Goal: Task Accomplishment & Management: Use online tool/utility

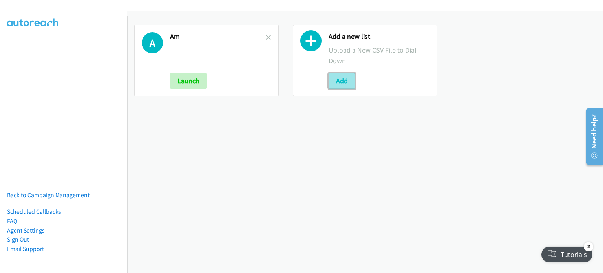
click at [338, 83] on button "Add" at bounding box center [341, 81] width 27 height 16
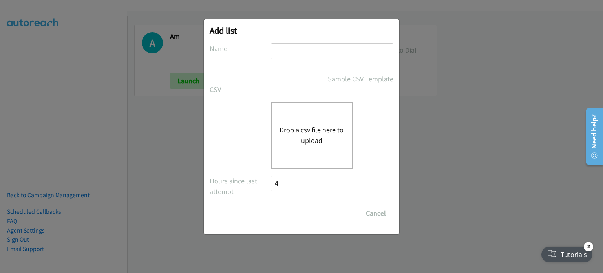
click at [311, 148] on div "Drop a csv file here to upload" at bounding box center [312, 135] width 82 height 67
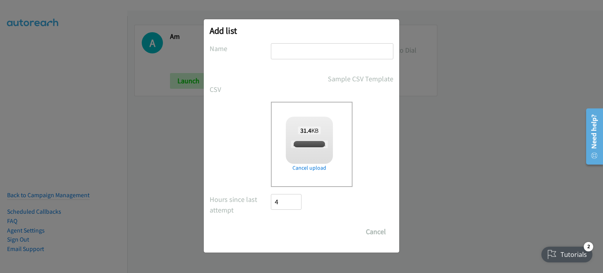
checkbox input "true"
click at [303, 50] on input "text" at bounding box center [332, 51] width 122 height 16
type input "PM"
click at [295, 230] on input "Save List" at bounding box center [291, 232] width 41 height 16
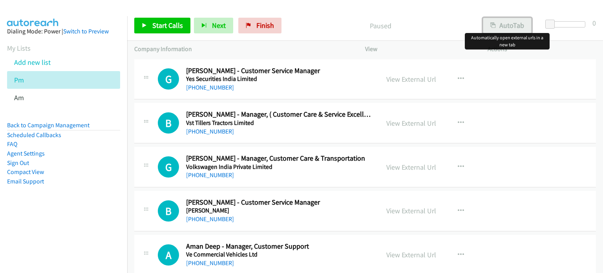
click at [501, 25] on button "AutoTab" at bounding box center [507, 26] width 49 height 16
click at [404, 80] on link "View External Url" at bounding box center [411, 79] width 50 height 9
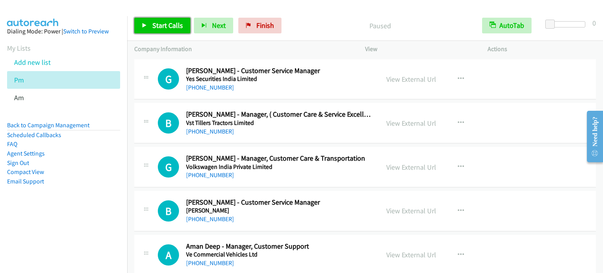
click at [166, 21] on span "Start Calls" at bounding box center [167, 25] width 31 height 9
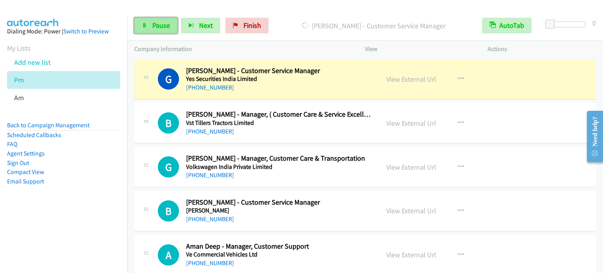
click at [166, 24] on span "Pause" at bounding box center [161, 25] width 18 height 9
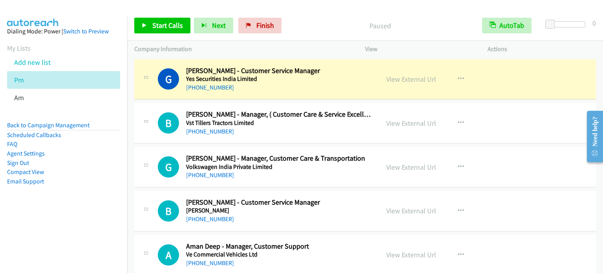
drag, startPoint x: 61, startPoint y: 205, endPoint x: 64, endPoint y: 201, distance: 5.1
click at [61, 206] on aside "Dialing Mode: Power | Switch to Preview My Lists Add new list Pm Am Back to Cam…" at bounding box center [63, 118] width 127 height 205
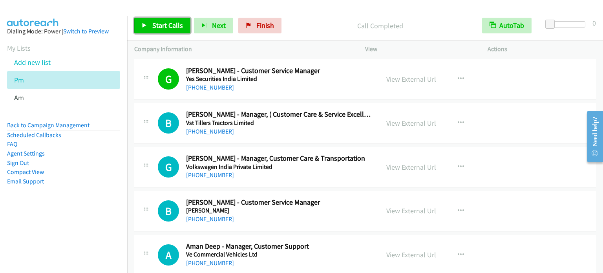
click at [165, 26] on span "Start Calls" at bounding box center [167, 25] width 31 height 9
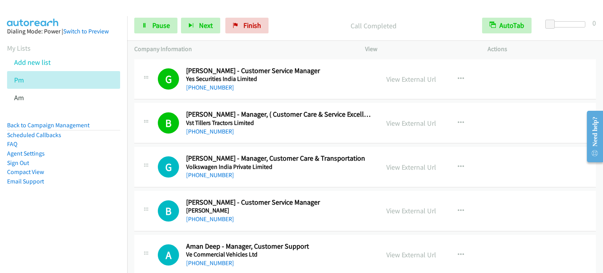
drag, startPoint x: 88, startPoint y: 201, endPoint x: 103, endPoint y: 180, distance: 25.5
click at [88, 201] on aside "Dialing Mode: Power | Switch to Preview My Lists Add new list Pm Am Back to Cam…" at bounding box center [63, 118] width 127 height 205
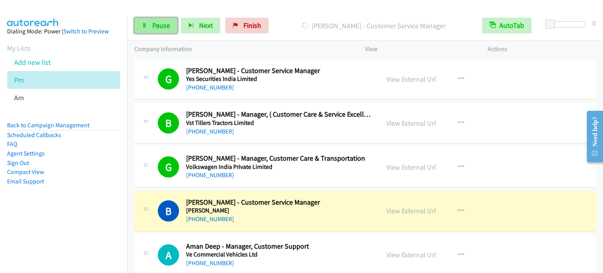
click at [163, 29] on link "Pause" at bounding box center [155, 26] width 43 height 16
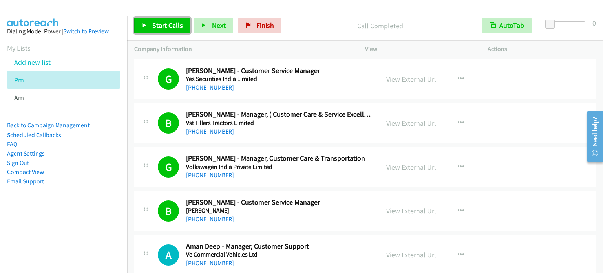
click at [169, 24] on span "Start Calls" at bounding box center [167, 25] width 31 height 9
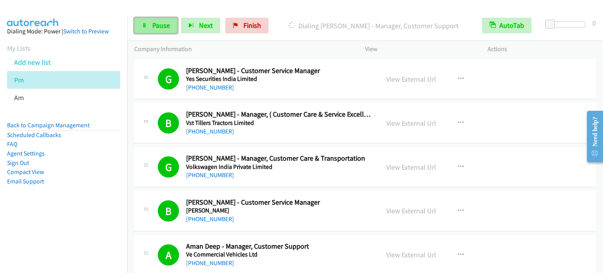
click at [153, 28] on span "Pause" at bounding box center [161, 25] width 18 height 9
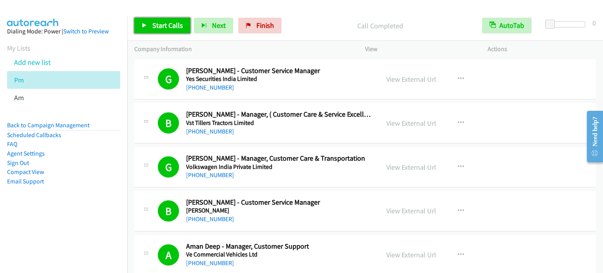
click at [161, 29] on span "Start Calls" at bounding box center [167, 25] width 31 height 9
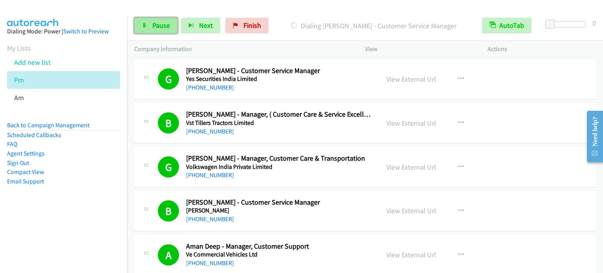
click at [161, 22] on span "Pause" at bounding box center [161, 25] width 18 height 9
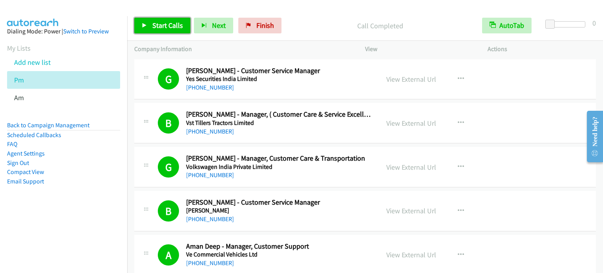
click at [162, 22] on span "Start Calls" at bounding box center [167, 25] width 31 height 9
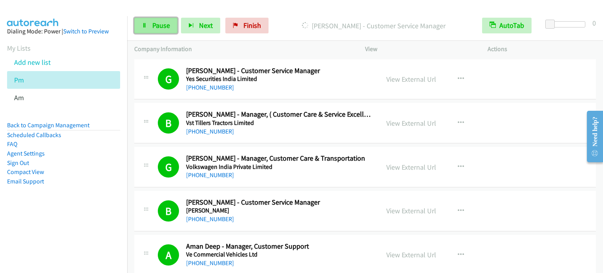
click at [160, 32] on link "Pause" at bounding box center [155, 26] width 43 height 16
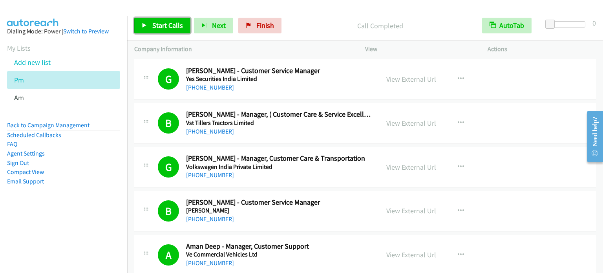
click at [168, 26] on span "Start Calls" at bounding box center [167, 25] width 31 height 9
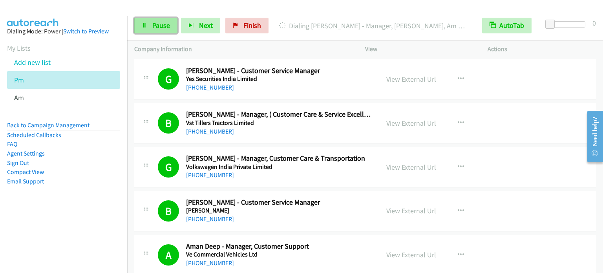
click at [162, 25] on span "Pause" at bounding box center [161, 25] width 18 height 9
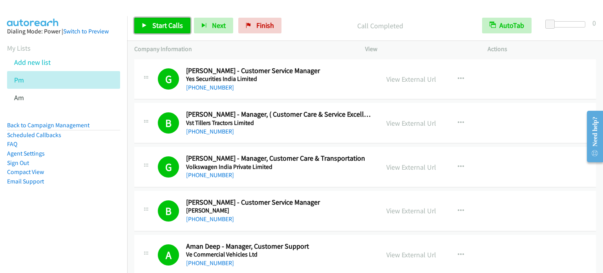
click at [162, 24] on span "Start Calls" at bounding box center [167, 25] width 31 height 9
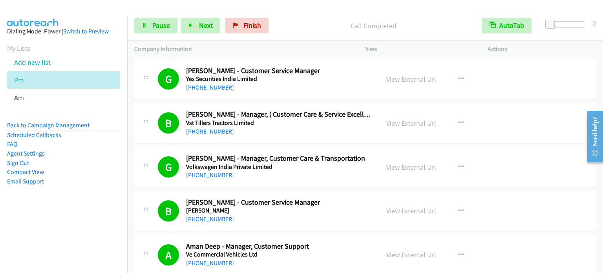
click at [88, 199] on aside "Dialing Mode: Power | Switch to Preview My Lists Add new list Pm Am Back to Cam…" at bounding box center [63, 118] width 127 height 205
click at [153, 26] on span "Pause" at bounding box center [161, 25] width 18 height 9
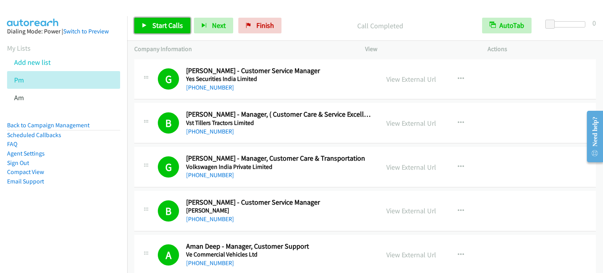
click at [173, 18] on link "Start Calls" at bounding box center [162, 26] width 56 height 16
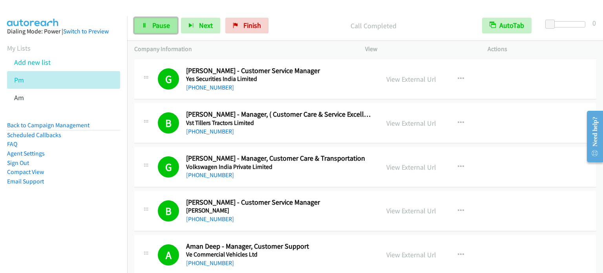
click at [150, 28] on link "Pause" at bounding box center [155, 26] width 43 height 16
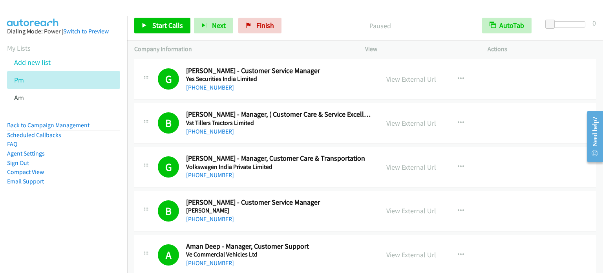
drag, startPoint x: 95, startPoint y: 192, endPoint x: 138, endPoint y: 164, distance: 51.8
click at [96, 192] on aside "Dialing Mode: Power | Switch to Preview My Lists Add new list Pm Am Back to Cam…" at bounding box center [63, 118] width 127 height 205
click at [159, 28] on span "Start Calls" at bounding box center [167, 25] width 31 height 9
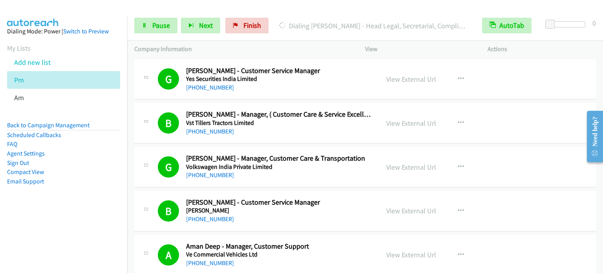
click at [63, 224] on nav "Dialing Mode: Power | Switch to Preview My Lists Add new list Pm Am Back to Cam…" at bounding box center [64, 152] width 128 height 273
click at [105, 180] on li "Email Support" at bounding box center [63, 181] width 113 height 9
click at [159, 29] on span "Pause" at bounding box center [161, 25] width 18 height 9
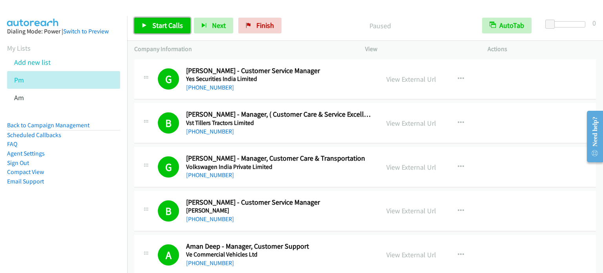
click at [159, 29] on span "Start Calls" at bounding box center [167, 25] width 31 height 9
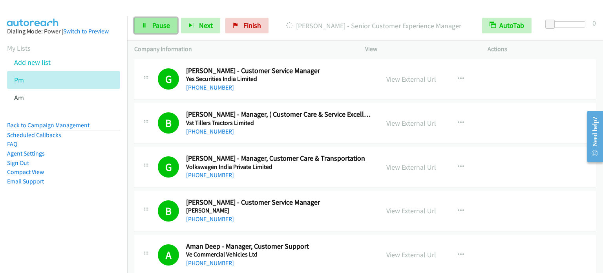
click at [149, 29] on link "Pause" at bounding box center [155, 26] width 43 height 16
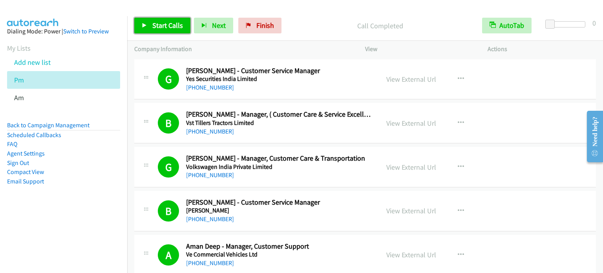
click at [166, 29] on span "Start Calls" at bounding box center [167, 25] width 31 height 9
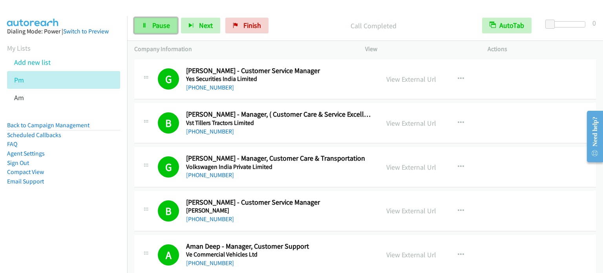
click at [161, 28] on span "Pause" at bounding box center [161, 25] width 18 height 9
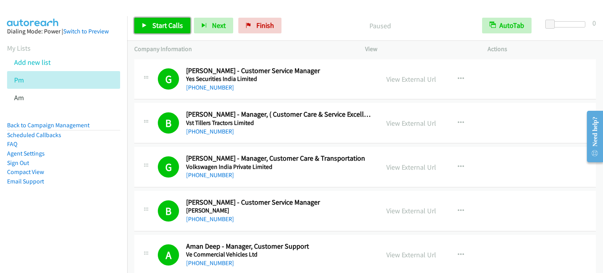
click at [161, 28] on span "Start Calls" at bounding box center [167, 25] width 31 height 9
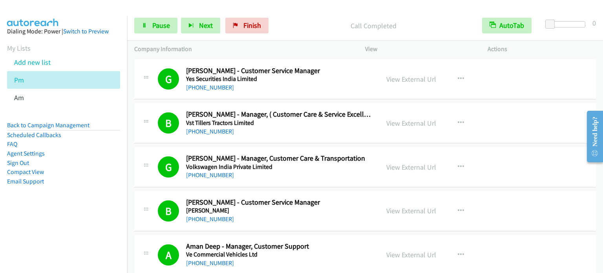
click at [67, 202] on aside "Dialing Mode: Power | Switch to Preview My Lists Add new list Pm Am Back to Cam…" at bounding box center [63, 118] width 127 height 205
click at [163, 23] on span "Pause" at bounding box center [161, 25] width 18 height 9
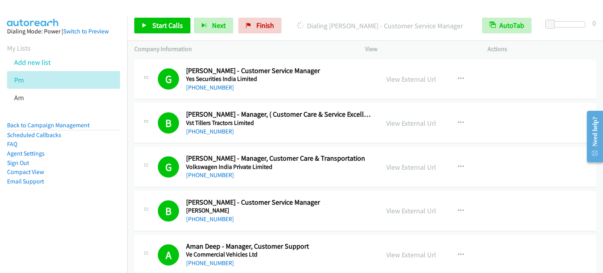
click at [111, 221] on nav "Dialing Mode: Power | Switch to Preview My Lists Add new list Pm Am Back to Cam…" at bounding box center [64, 152] width 128 height 273
click at [164, 27] on span "Start Calls" at bounding box center [167, 25] width 31 height 9
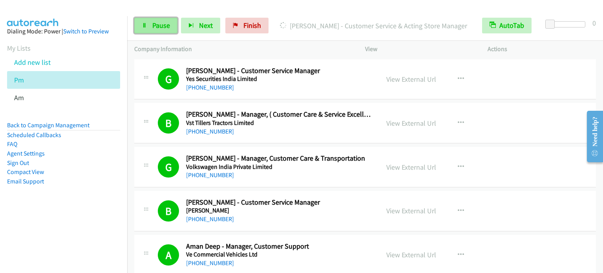
click at [166, 32] on link "Pause" at bounding box center [155, 26] width 43 height 16
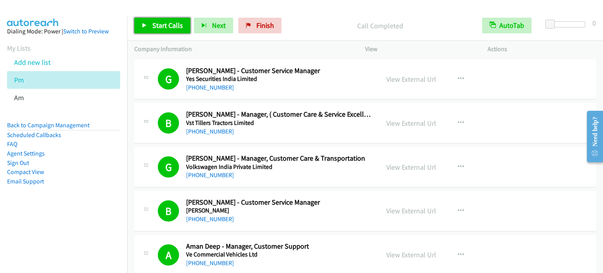
click at [180, 23] on span "Start Calls" at bounding box center [167, 25] width 31 height 9
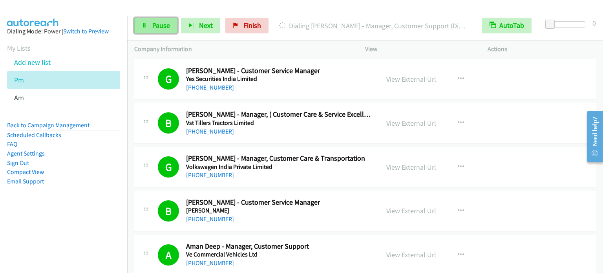
click at [153, 28] on span "Pause" at bounding box center [161, 25] width 18 height 9
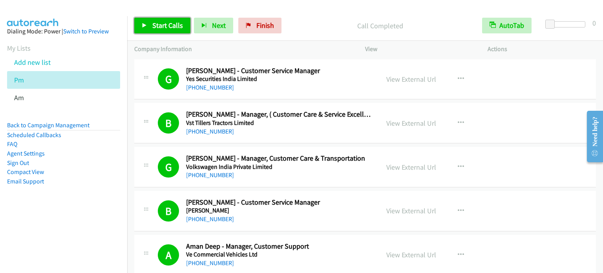
click at [170, 24] on span "Start Calls" at bounding box center [167, 25] width 31 height 9
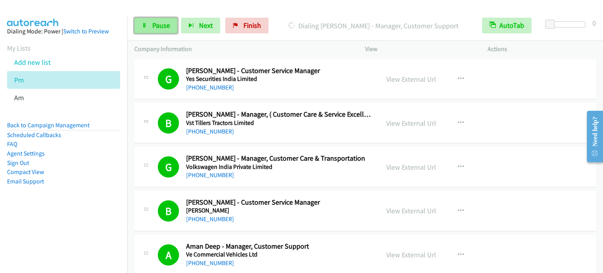
click at [164, 27] on span "Pause" at bounding box center [161, 25] width 18 height 9
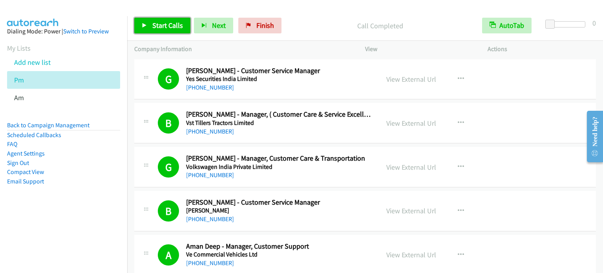
click at [170, 22] on span "Start Calls" at bounding box center [167, 25] width 31 height 9
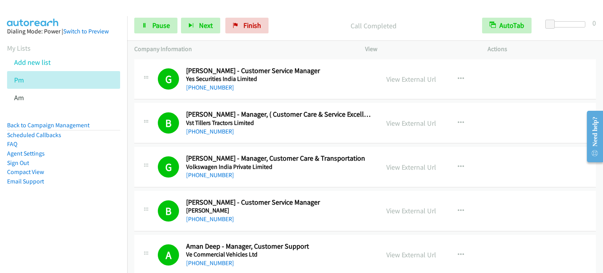
click at [72, 171] on li "Compact View" at bounding box center [63, 171] width 113 height 9
click at [23, 248] on nav "Dialing Mode: Power | Switch to Preview My Lists Add new list Pm Am Back to Cam…" at bounding box center [64, 152] width 128 height 273
click at [69, 210] on aside "Dialing Mode: Power | Switch to Preview My Lists Add new list Pm Am Back to Cam…" at bounding box center [63, 118] width 127 height 205
click at [166, 23] on span "Pause" at bounding box center [161, 25] width 18 height 9
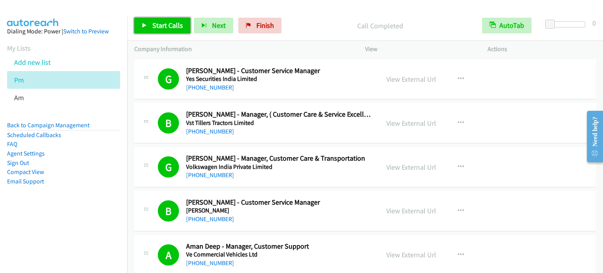
click at [164, 26] on span "Start Calls" at bounding box center [167, 25] width 31 height 9
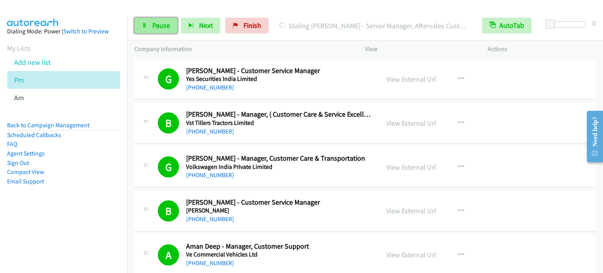
click at [159, 26] on span "Pause" at bounding box center [161, 25] width 18 height 9
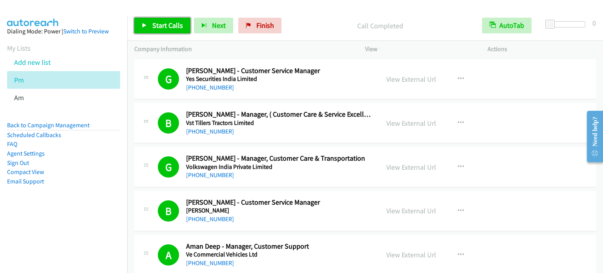
click at [160, 27] on span "Start Calls" at bounding box center [167, 25] width 31 height 9
click at [172, 22] on span "Start Calls" at bounding box center [167, 25] width 31 height 9
click at [163, 22] on span "Start Calls" at bounding box center [167, 25] width 31 height 9
click at [163, 27] on span "Start Calls" at bounding box center [167, 25] width 31 height 9
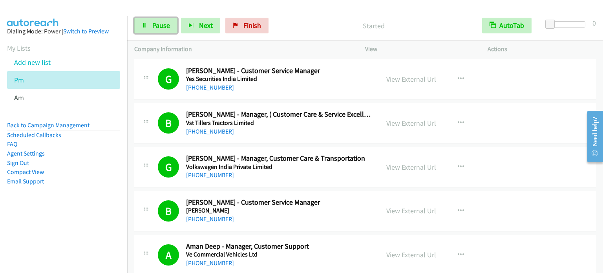
click at [163, 27] on span "Pause" at bounding box center [161, 25] width 18 height 9
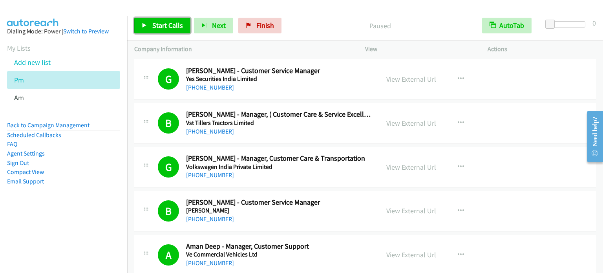
click at [163, 27] on span "Start Calls" at bounding box center [167, 25] width 31 height 9
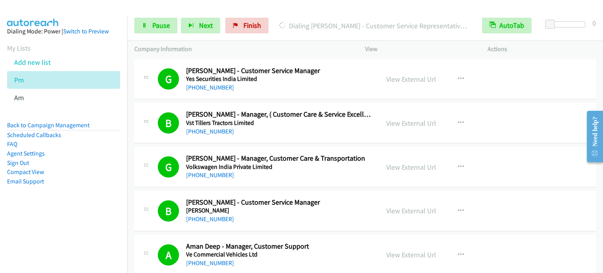
click at [166, 16] on div "Start Calls Pause Next Finish Dialing Tina Dsouza - Customer Service Representa…" at bounding box center [365, 26] width 476 height 30
click at [161, 25] on span "Pause" at bounding box center [161, 25] width 18 height 9
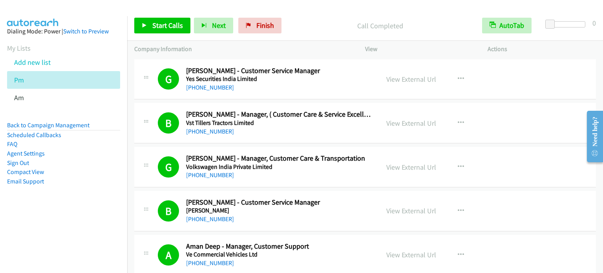
click at [97, 174] on li "Compact View" at bounding box center [63, 171] width 113 height 9
click at [166, 25] on span "Start Calls" at bounding box center [167, 25] width 31 height 9
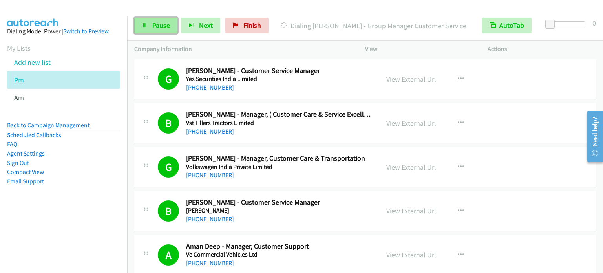
click at [163, 28] on span "Pause" at bounding box center [161, 25] width 18 height 9
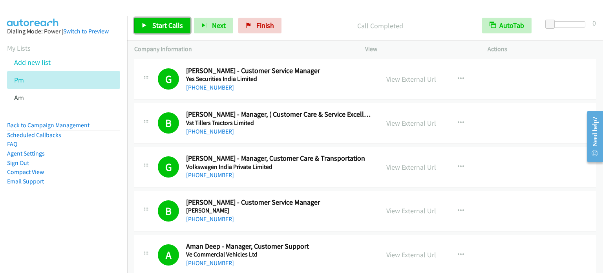
click at [163, 25] on span "Start Calls" at bounding box center [167, 25] width 31 height 9
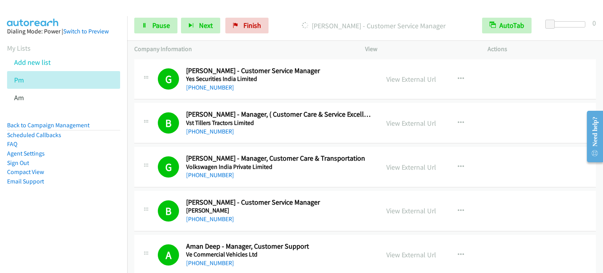
click at [47, 234] on nav "Dialing Mode: Power | Switch to Preview My Lists Add new list Pm Am Back to Cam…" at bounding box center [64, 152] width 128 height 273
click at [155, 25] on span "Pause" at bounding box center [161, 25] width 18 height 9
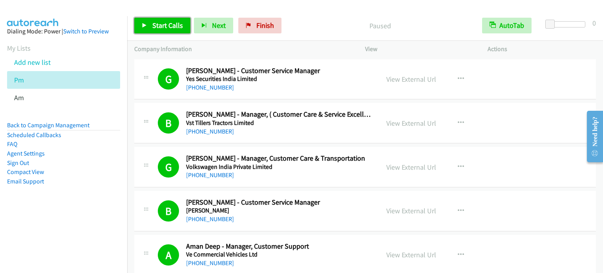
click at [171, 22] on span "Start Calls" at bounding box center [167, 25] width 31 height 9
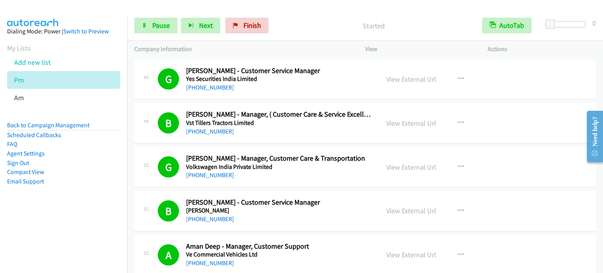
click at [70, 202] on aside "Dialing Mode: Power | Switch to Preview My Lists Add new list Pm Am Back to Cam…" at bounding box center [63, 118] width 127 height 205
click at [156, 29] on span "Pause" at bounding box center [161, 25] width 18 height 9
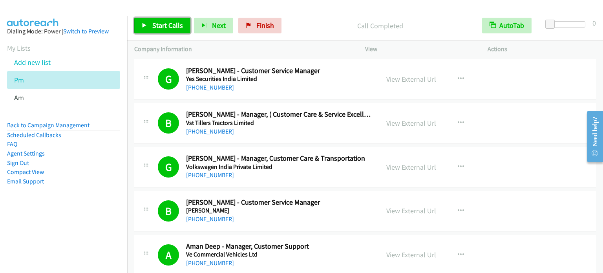
click at [166, 18] on link "Start Calls" at bounding box center [162, 26] width 56 height 16
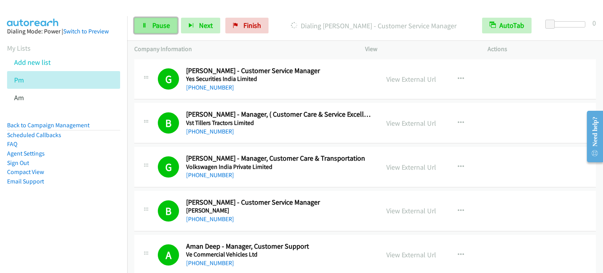
click at [165, 25] on span "Pause" at bounding box center [161, 25] width 18 height 9
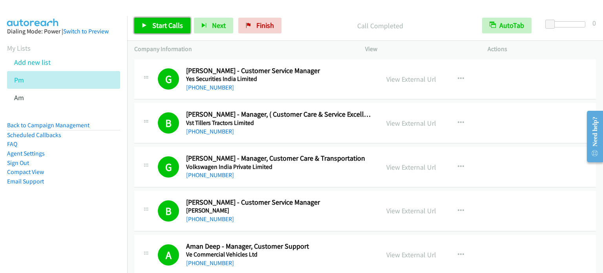
click at [164, 30] on link "Start Calls" at bounding box center [162, 26] width 56 height 16
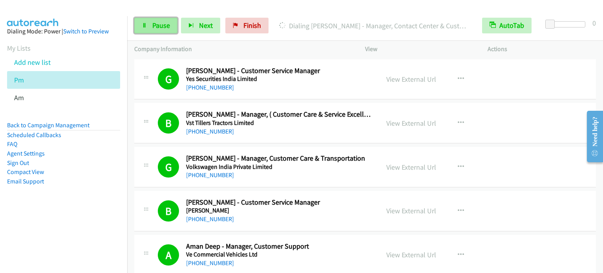
click at [157, 25] on span "Pause" at bounding box center [161, 25] width 18 height 9
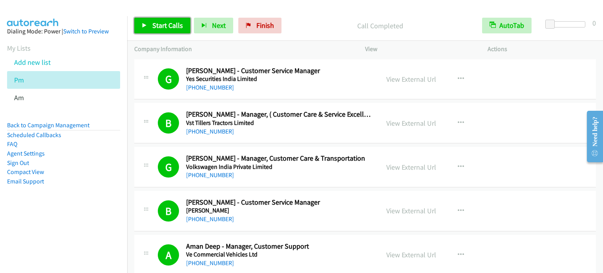
click at [160, 24] on span "Start Calls" at bounding box center [167, 25] width 31 height 9
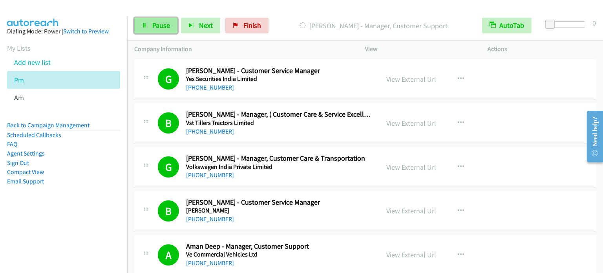
click at [161, 32] on link "Pause" at bounding box center [155, 26] width 43 height 16
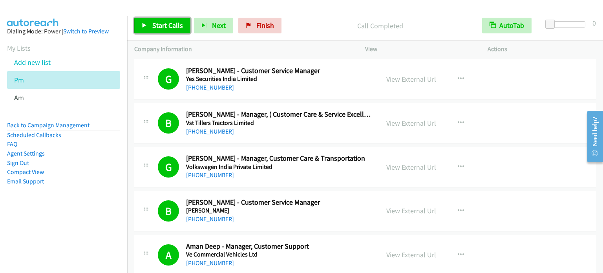
click at [164, 26] on span "Start Calls" at bounding box center [167, 25] width 31 height 9
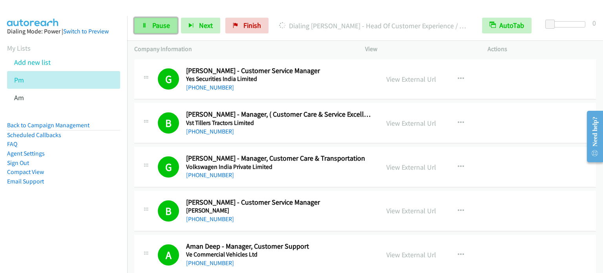
click at [164, 27] on span "Pause" at bounding box center [161, 25] width 18 height 9
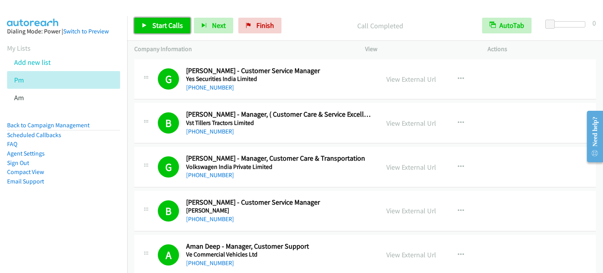
click at [168, 24] on span "Start Calls" at bounding box center [167, 25] width 31 height 9
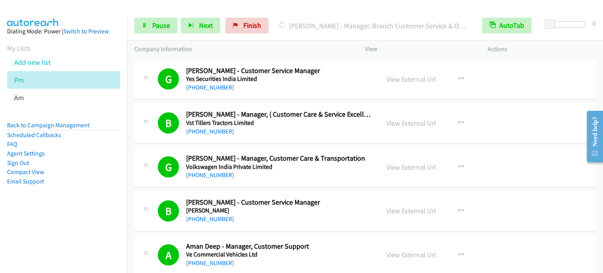
click at [106, 210] on aside "Dialing Mode: Power | Switch to Preview My Lists Add new list Pm Am Back to Cam…" at bounding box center [63, 118] width 127 height 205
click at [156, 29] on span "Pause" at bounding box center [161, 25] width 18 height 9
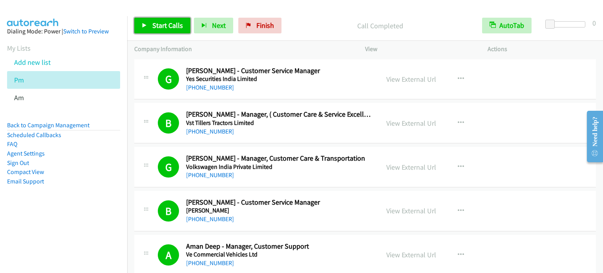
click at [167, 26] on span "Start Calls" at bounding box center [167, 25] width 31 height 9
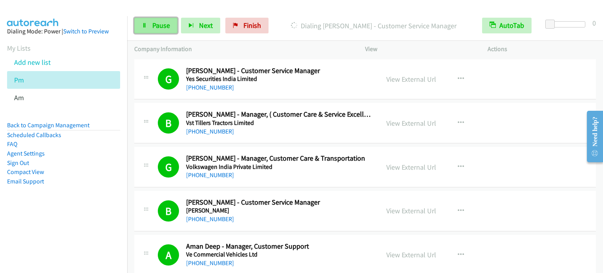
click at [152, 30] on link "Pause" at bounding box center [155, 26] width 43 height 16
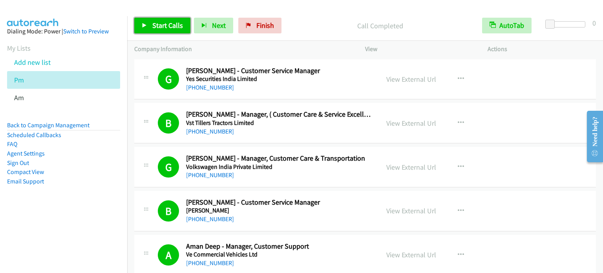
click at [171, 26] on span "Start Calls" at bounding box center [167, 25] width 31 height 9
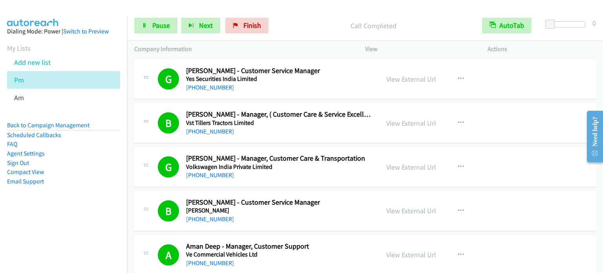
drag, startPoint x: 83, startPoint y: 197, endPoint x: 187, endPoint y: 1, distance: 222.4
click at [84, 198] on aside "Dialing Mode: Power | Switch to Preview My Lists Add new list Pm Am Back to Cam…" at bounding box center [63, 118] width 127 height 205
click at [152, 29] on span "Pause" at bounding box center [161, 25] width 18 height 9
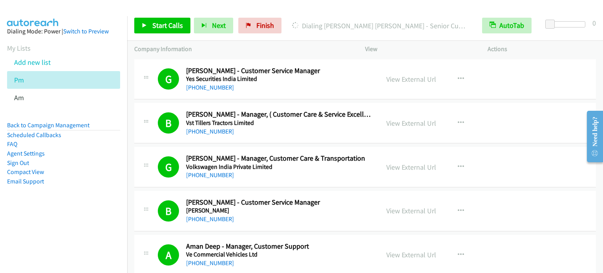
click at [165, 6] on div at bounding box center [298, 15] width 596 height 30
click at [102, 179] on li "Email Support" at bounding box center [63, 181] width 113 height 9
click at [265, 27] on span "Finish" at bounding box center [265, 25] width 18 height 9
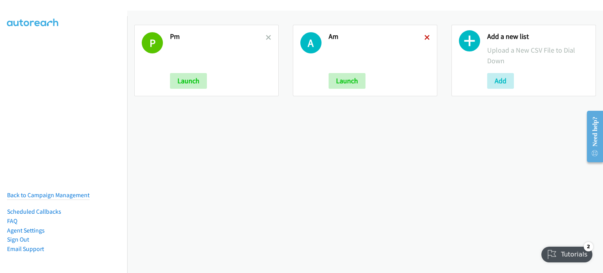
click at [425, 36] on icon at bounding box center [426, 37] width 5 height 5
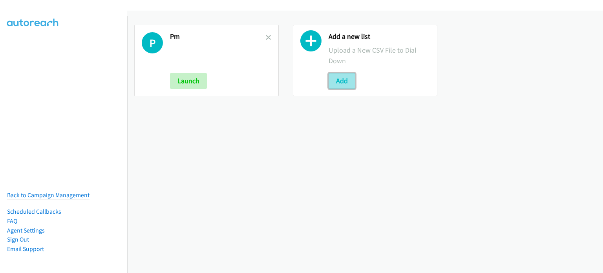
click at [336, 75] on button "Add" at bounding box center [341, 81] width 27 height 16
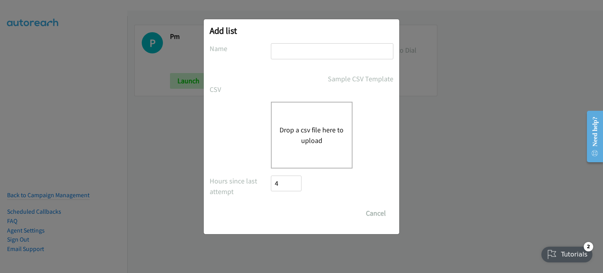
click at [332, 125] on button "Drop a csv file here to upload" at bounding box center [311, 134] width 64 height 21
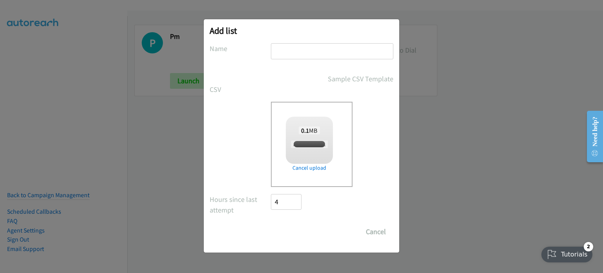
click at [297, 53] on input "text" at bounding box center [332, 51] width 122 height 16
checkbox input "true"
type input "splunk"
click at [303, 232] on input "Save List" at bounding box center [291, 232] width 41 height 16
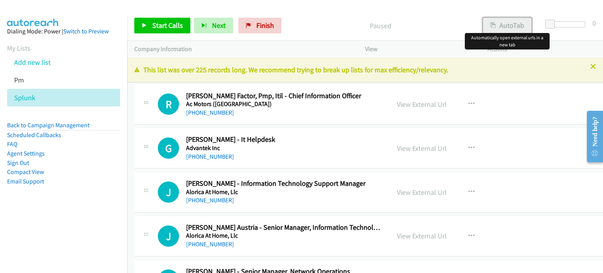
click at [515, 26] on button "AutoTab" at bounding box center [507, 26] width 49 height 16
click at [410, 106] on link "View External Url" at bounding box center [422, 104] width 50 height 9
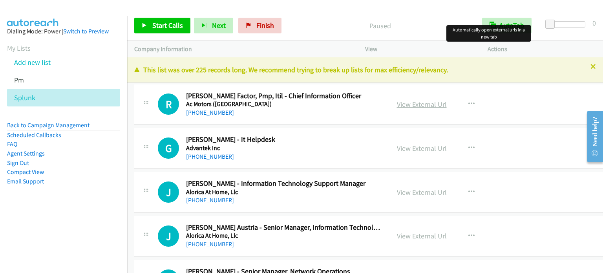
click at [408, 106] on link "View External Url" at bounding box center [422, 104] width 50 height 9
click at [171, 23] on span "Start Calls" at bounding box center [167, 25] width 31 height 9
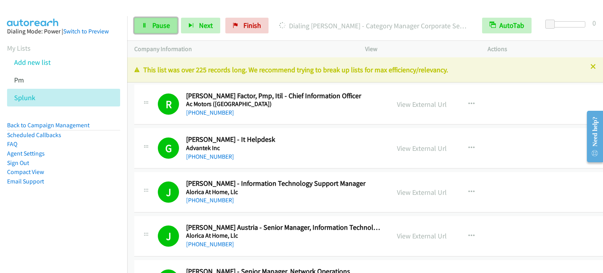
click at [160, 26] on span "Pause" at bounding box center [161, 25] width 18 height 9
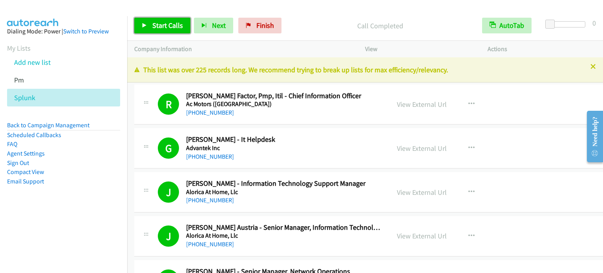
click at [168, 25] on span "Start Calls" at bounding box center [167, 25] width 31 height 9
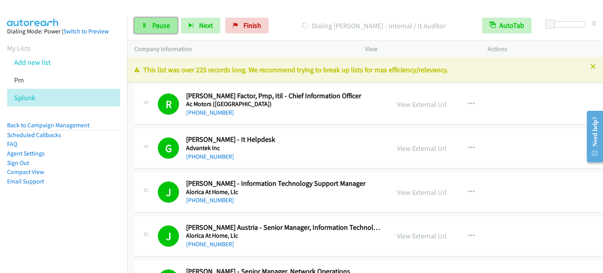
click at [162, 26] on span "Pause" at bounding box center [161, 25] width 18 height 9
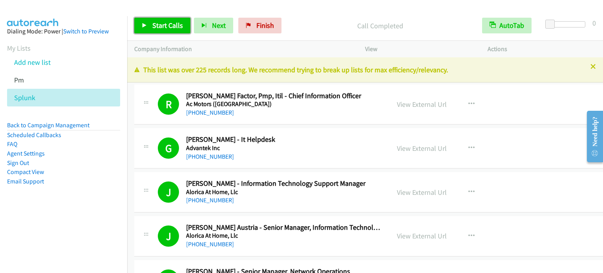
click at [162, 27] on span "Start Calls" at bounding box center [167, 25] width 31 height 9
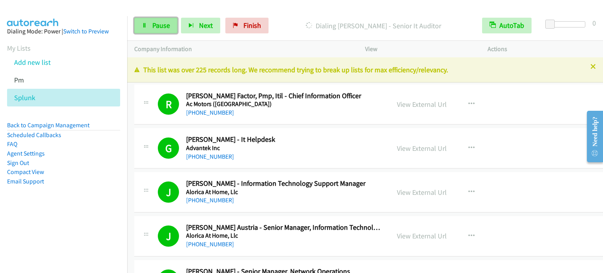
click at [160, 26] on span "Pause" at bounding box center [161, 25] width 18 height 9
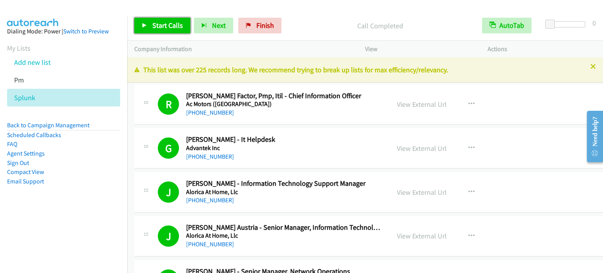
click at [165, 25] on span "Start Calls" at bounding box center [167, 25] width 31 height 9
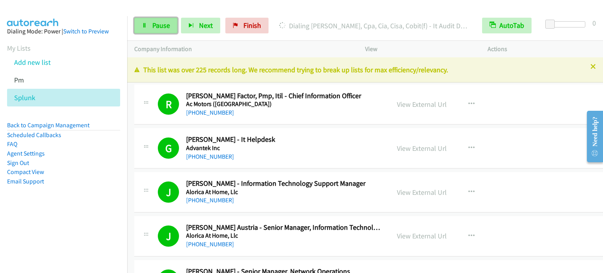
click at [160, 24] on span "Pause" at bounding box center [161, 25] width 18 height 9
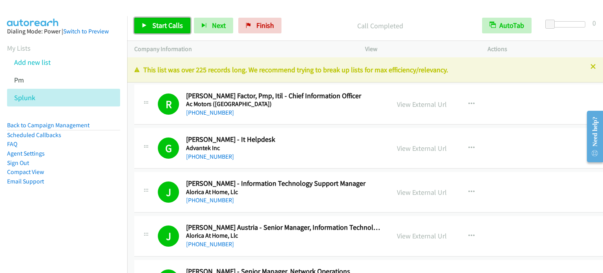
click at [168, 28] on span "Start Calls" at bounding box center [167, 25] width 31 height 9
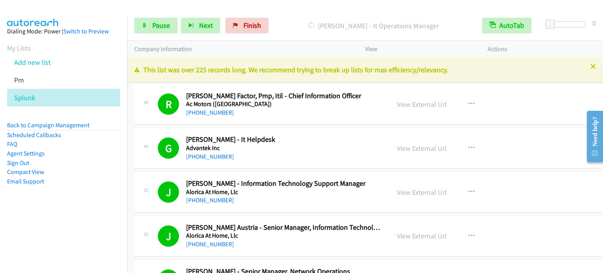
drag, startPoint x: 104, startPoint y: 199, endPoint x: 106, endPoint y: 187, distance: 12.7
click at [104, 199] on aside "Dialing Mode: Power | Switch to Preview My Lists Add new list Pm Splunk Back to…" at bounding box center [63, 118] width 127 height 205
click at [160, 26] on span "Pause" at bounding box center [161, 25] width 18 height 9
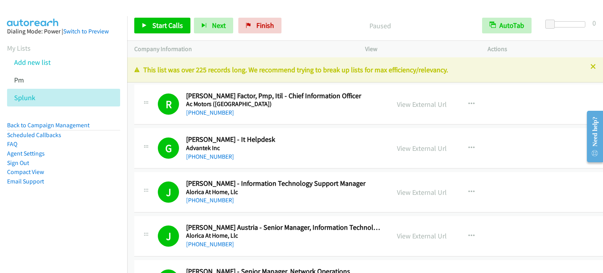
click at [422, 14] on div "Start Calls Pause Next Finish Paused AutoTab AutoTab 0" at bounding box center [365, 26] width 476 height 30
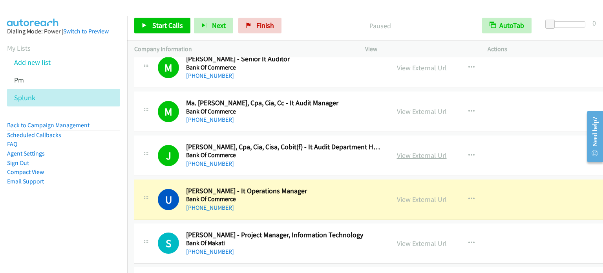
click at [408, 156] on link "View External Url" at bounding box center [422, 155] width 50 height 9
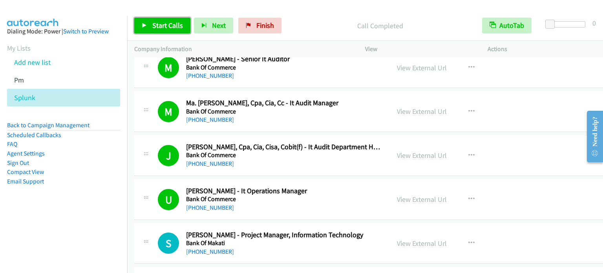
click at [175, 19] on link "Start Calls" at bounding box center [162, 26] width 56 height 16
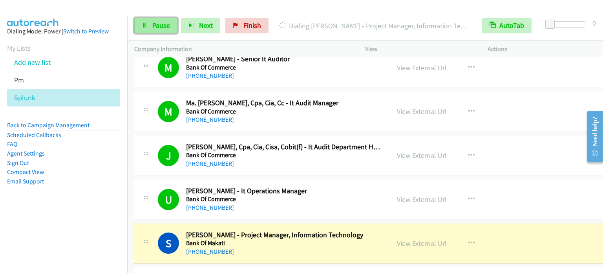
click at [166, 24] on span "Pause" at bounding box center [161, 25] width 18 height 9
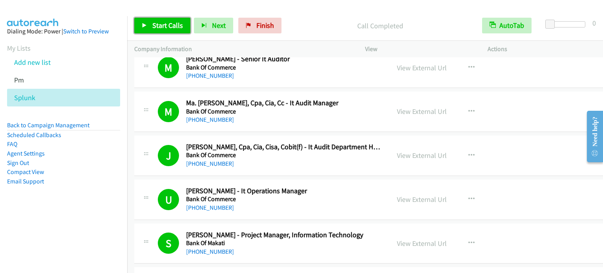
click at [162, 25] on span "Start Calls" at bounding box center [167, 25] width 31 height 9
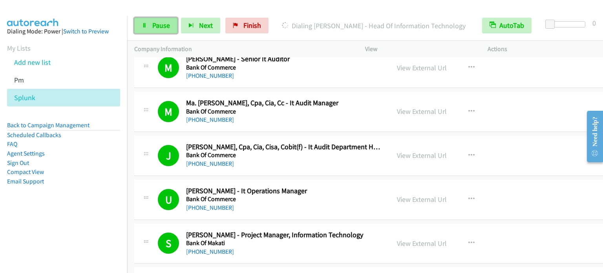
click at [159, 25] on span "Pause" at bounding box center [161, 25] width 18 height 9
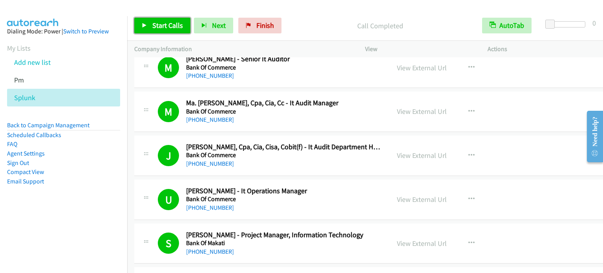
click at [159, 27] on span "Start Calls" at bounding box center [167, 25] width 31 height 9
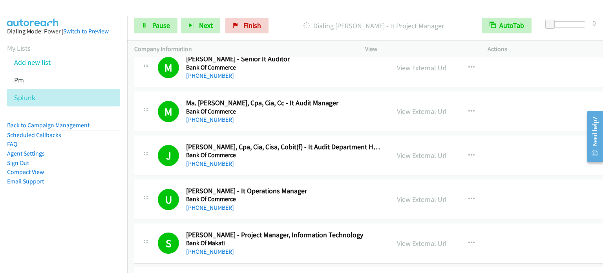
click at [79, 228] on nav "Dialing Mode: Power | Switch to Preview My Lists Add new list Pm Splunk Back to…" at bounding box center [64, 152] width 128 height 273
click at [68, 202] on aside "Dialing Mode: Power | Switch to Preview My Lists Add new list Pm Splunk Back to…" at bounding box center [63, 118] width 127 height 205
click at [155, 29] on link "Pause" at bounding box center [155, 26] width 43 height 16
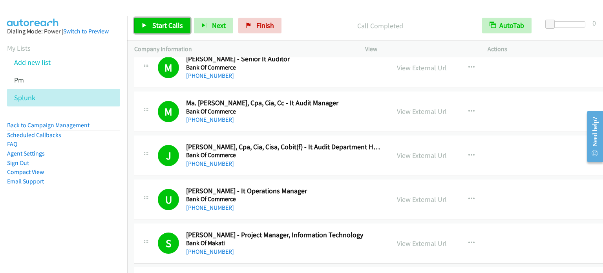
click at [170, 28] on span "Start Calls" at bounding box center [167, 25] width 31 height 9
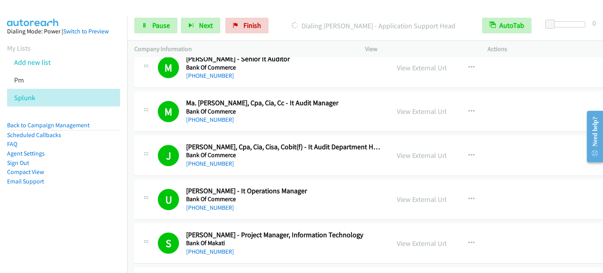
drag, startPoint x: 78, startPoint y: 186, endPoint x: 108, endPoint y: 143, distance: 52.8
click at [78, 187] on aside "Dialing Mode: Power | Switch to Preview My Lists Add new list Pm Splunk Back to…" at bounding box center [63, 118] width 127 height 205
click at [157, 29] on link "Pause" at bounding box center [155, 26] width 43 height 16
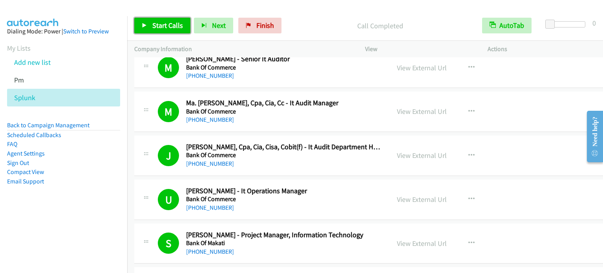
click at [167, 23] on span "Start Calls" at bounding box center [167, 25] width 31 height 9
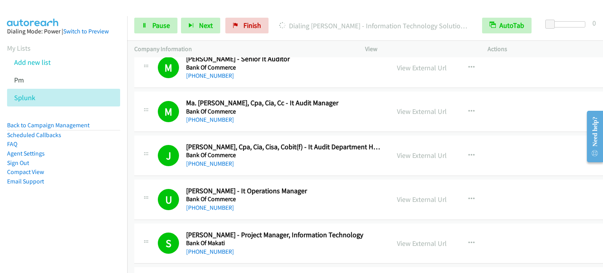
click at [77, 196] on aside "Dialing Mode: Power | Switch to Preview My Lists Add new list Pm Splunk Back to…" at bounding box center [63, 118] width 127 height 205
click at [69, 206] on aside "Dialing Mode: Power | Switch to Preview My Lists Add new list Pm Splunk Back to…" at bounding box center [63, 118] width 127 height 205
click at [157, 23] on span "Pause" at bounding box center [161, 25] width 18 height 9
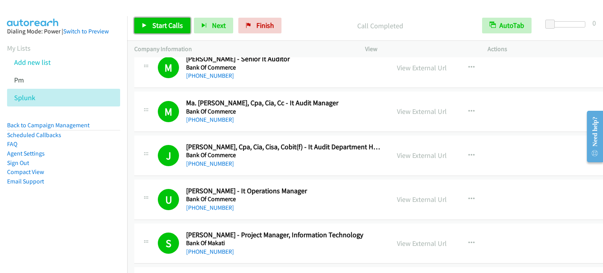
click at [159, 23] on span "Start Calls" at bounding box center [167, 25] width 31 height 9
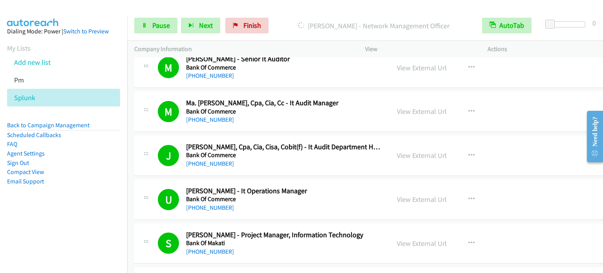
click at [49, 208] on aside "Dialing Mode: Power | Switch to Preview My Lists Add new list Pm Splunk Back to…" at bounding box center [63, 118] width 127 height 205
click at [153, 25] on span "Pause" at bounding box center [161, 25] width 18 height 9
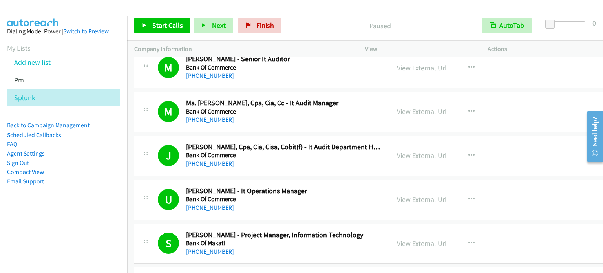
click at [455, 23] on p "Paused" at bounding box center [380, 25] width 176 height 11
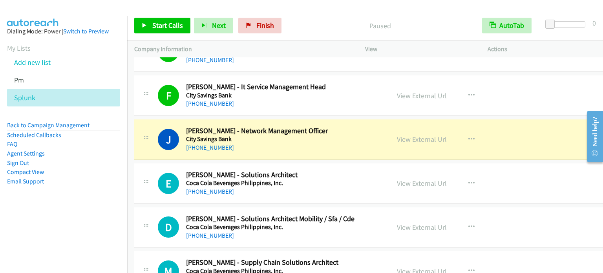
scroll to position [1478, 0]
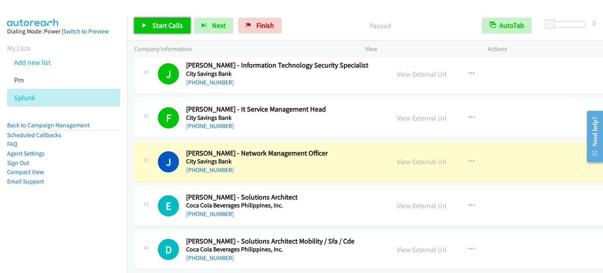
click at [170, 22] on span "Start Calls" at bounding box center [167, 25] width 31 height 9
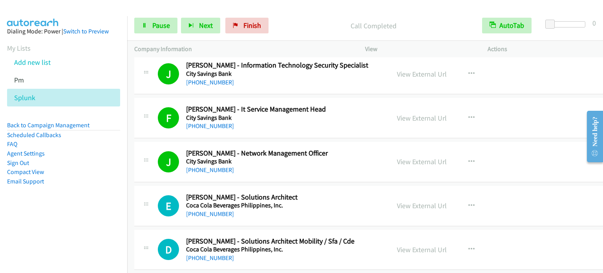
click at [99, 170] on li "Compact View" at bounding box center [63, 171] width 113 height 9
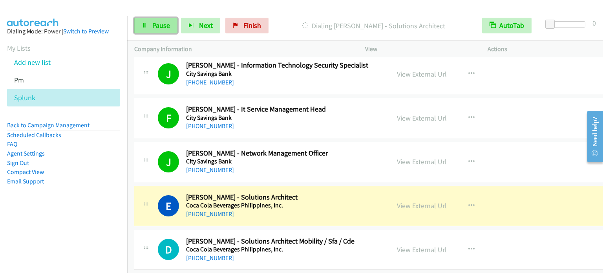
click at [159, 25] on span "Pause" at bounding box center [161, 25] width 18 height 9
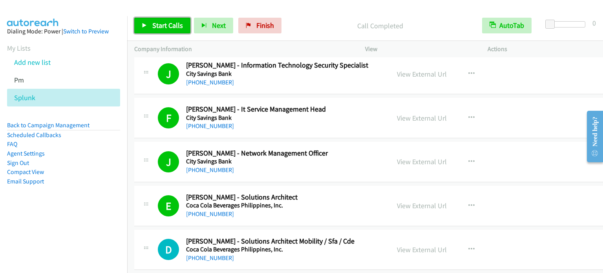
click at [168, 26] on span "Start Calls" at bounding box center [167, 25] width 31 height 9
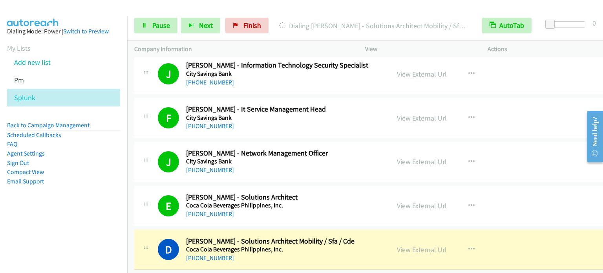
click at [82, 241] on nav "Dialing Mode: Power | Switch to Preview My Lists Add new list Pm Splunk Back to…" at bounding box center [64, 152] width 128 height 273
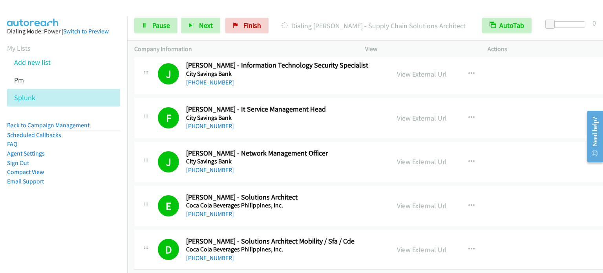
drag, startPoint x: 40, startPoint y: 224, endPoint x: 45, endPoint y: 208, distance: 16.9
click at [40, 224] on nav "Dialing Mode: Power | Switch to Preview My Lists Add new list Pm Splunk Back to…" at bounding box center [64, 152] width 128 height 273
click at [151, 26] on link "Pause" at bounding box center [155, 26] width 43 height 16
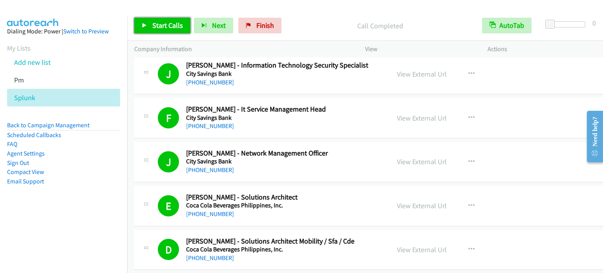
click at [147, 29] on link "Start Calls" at bounding box center [162, 26] width 56 height 16
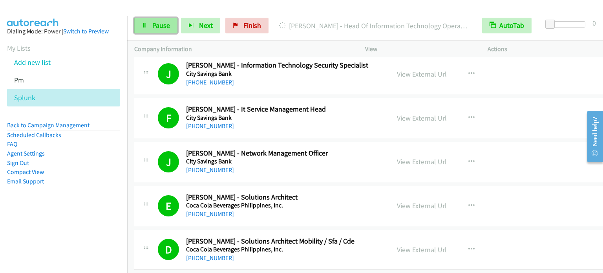
click at [163, 21] on span "Pause" at bounding box center [161, 25] width 18 height 9
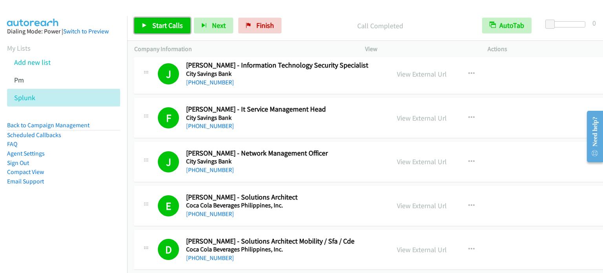
click at [170, 20] on link "Start Calls" at bounding box center [162, 26] width 56 height 16
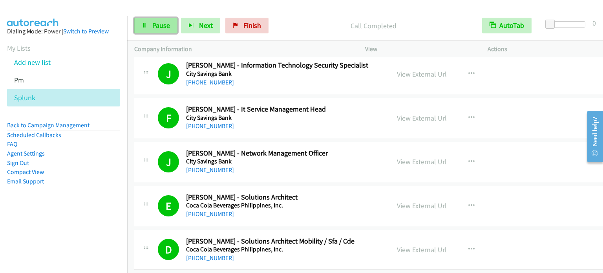
click at [157, 20] on link "Pause" at bounding box center [155, 26] width 43 height 16
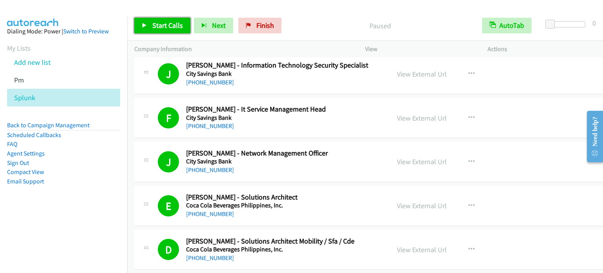
click at [171, 24] on span "Start Calls" at bounding box center [167, 25] width 31 height 9
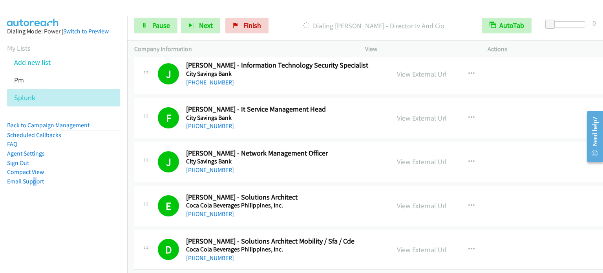
click at [35, 224] on nav "Dialing Mode: Power | Switch to Preview My Lists Add new list Pm Splunk Back to…" at bounding box center [64, 152] width 128 height 273
click at [95, 199] on aside "Dialing Mode: Power | Switch to Preview My Lists Add new list Pm Splunk Back to…" at bounding box center [63, 118] width 127 height 205
click at [82, 214] on aside "Dialing Mode: Power | Switch to Preview My Lists Add new list Pm Splunk Back to…" at bounding box center [63, 118] width 127 height 205
click at [66, 214] on aside "Dialing Mode: Power | Switch to Preview My Lists Add new list Pm Splunk Back to…" at bounding box center [63, 118] width 127 height 205
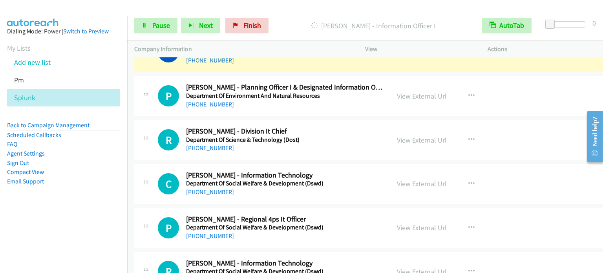
scroll to position [2866, 0]
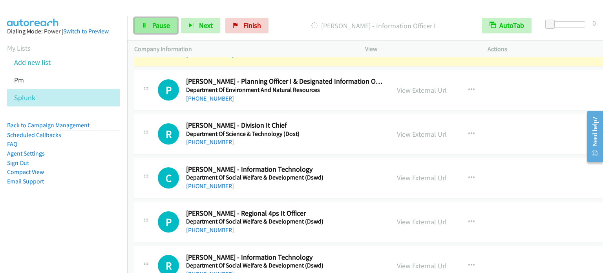
click at [149, 26] on link "Pause" at bounding box center [155, 26] width 43 height 16
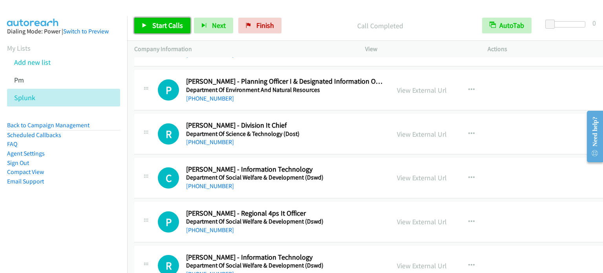
click at [166, 33] on link "Start Calls" at bounding box center [162, 26] width 56 height 16
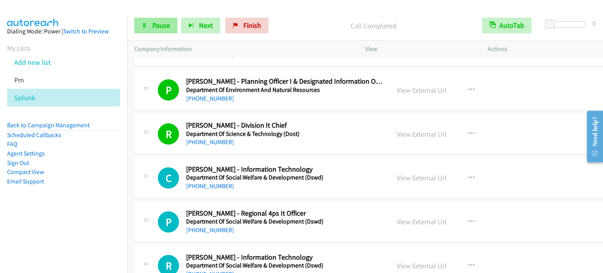
click at [134, 28] on link "Pause" at bounding box center [155, 26] width 43 height 16
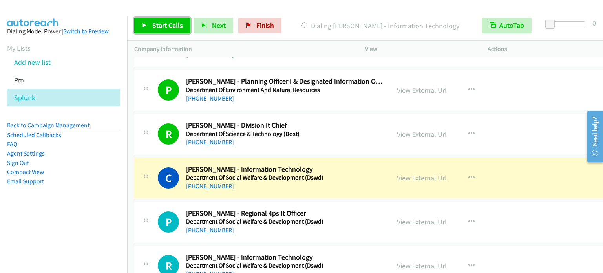
click at [142, 26] on icon at bounding box center [144, 25] width 5 height 5
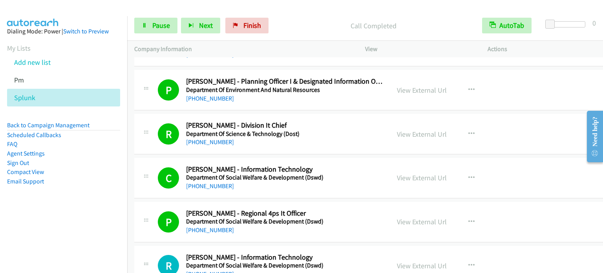
click at [84, 179] on li "Email Support" at bounding box center [63, 181] width 113 height 9
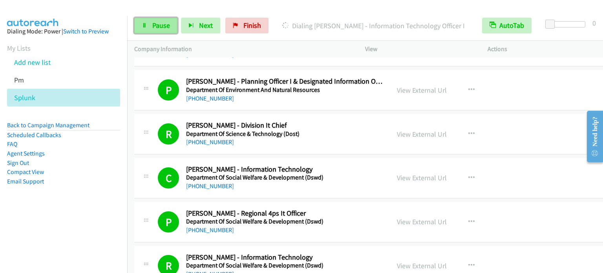
click at [164, 22] on span "Pause" at bounding box center [161, 25] width 18 height 9
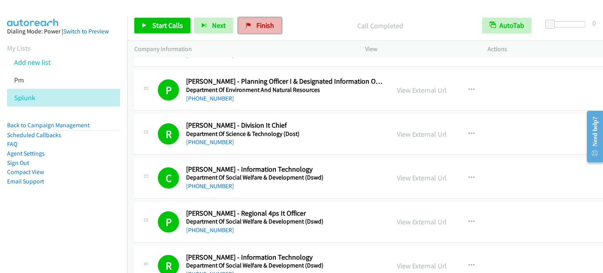
click at [256, 28] on span "Finish" at bounding box center [265, 25] width 18 height 9
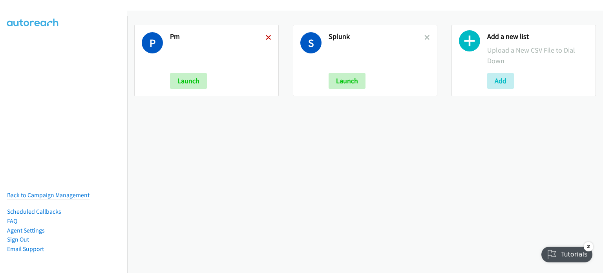
click at [268, 37] on icon at bounding box center [268, 37] width 5 height 5
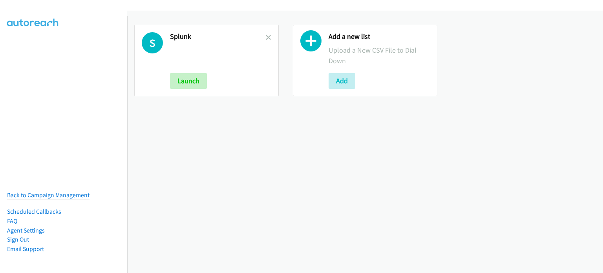
click at [268, 37] on icon at bounding box center [268, 37] width 5 height 5
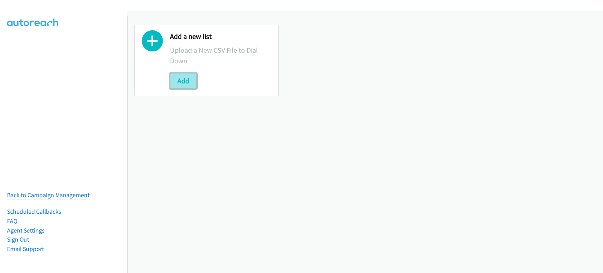
click at [184, 86] on button "Add" at bounding box center [183, 81] width 27 height 16
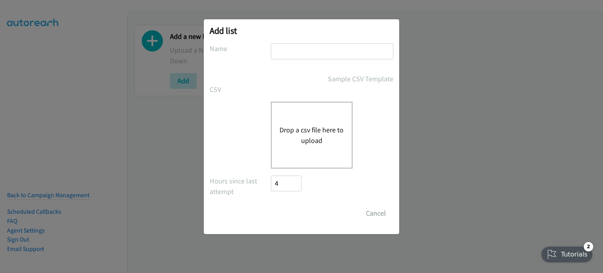
click at [319, 134] on button "Drop a csv file here to upload" at bounding box center [311, 134] width 64 height 21
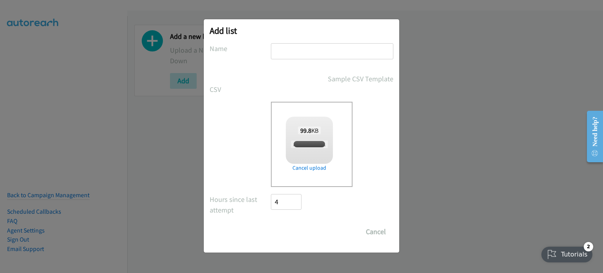
checkbox input "true"
click at [312, 52] on input "text" at bounding box center [332, 51] width 122 height 16
type input "TH"
click at [298, 230] on input "Save List" at bounding box center [291, 232] width 41 height 16
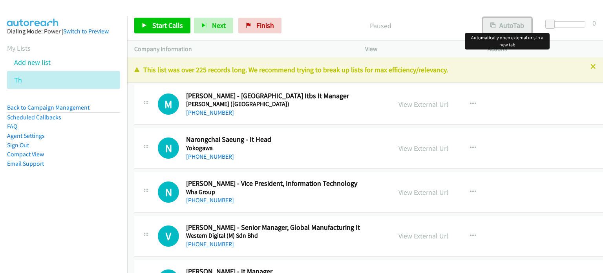
click at [510, 26] on button "AutoTab" at bounding box center [507, 26] width 49 height 16
click at [430, 105] on link "View External Url" at bounding box center [423, 104] width 50 height 9
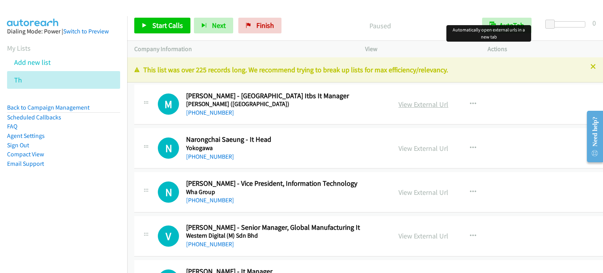
click at [411, 104] on link "View External Url" at bounding box center [423, 104] width 50 height 9
click at [155, 26] on span "Start Calls" at bounding box center [167, 25] width 31 height 9
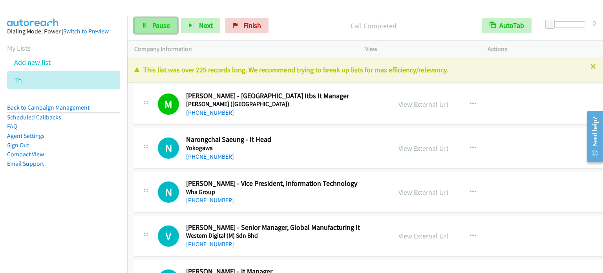
click at [163, 24] on span "Pause" at bounding box center [161, 25] width 18 height 9
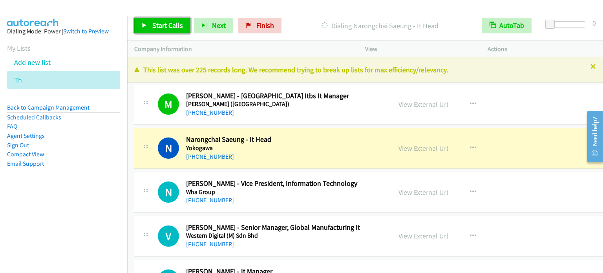
click at [164, 25] on span "Start Calls" at bounding box center [167, 25] width 31 height 9
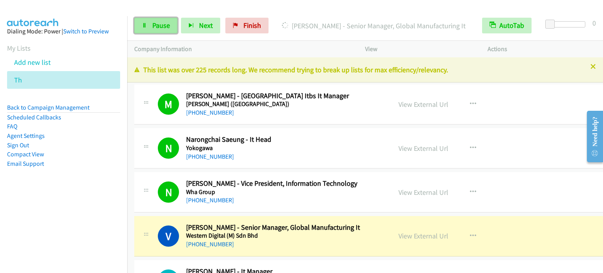
click at [157, 25] on span "Pause" at bounding box center [161, 25] width 18 height 9
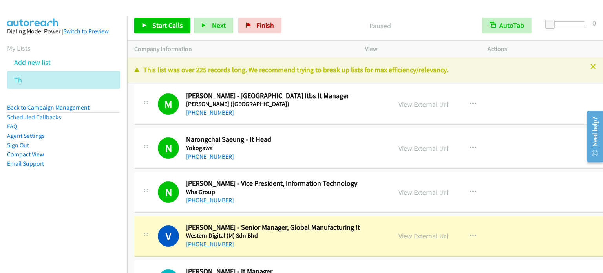
click at [82, 193] on aside "Dialing Mode: Power | Switch to Preview My Lists Add new list Th Back to Campai…" at bounding box center [63, 110] width 127 height 188
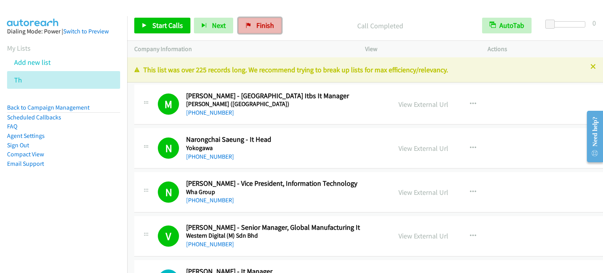
click at [256, 28] on span "Finish" at bounding box center [265, 25] width 18 height 9
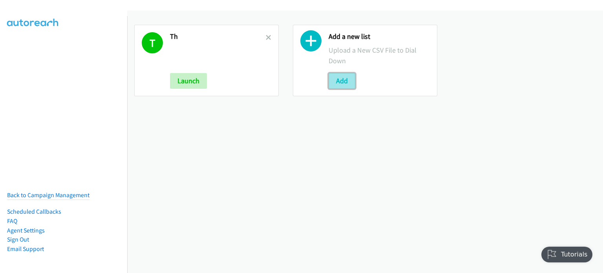
click at [343, 79] on button "Add" at bounding box center [341, 81] width 27 height 16
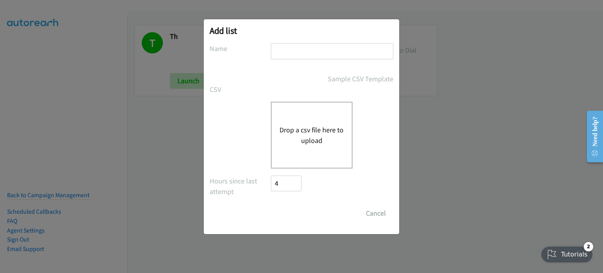
click at [325, 53] on input "text" at bounding box center [332, 51] width 122 height 16
type input "Aruba 2"
click at [303, 133] on button "Drop a csv file here to upload" at bounding box center [311, 134] width 64 height 21
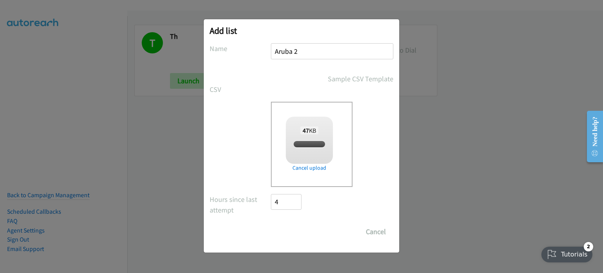
checkbox input "true"
click at [290, 235] on input "Save List" at bounding box center [291, 232] width 41 height 16
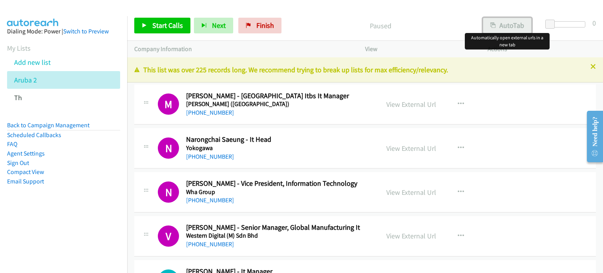
click at [512, 26] on button "AutoTab" at bounding box center [507, 26] width 49 height 16
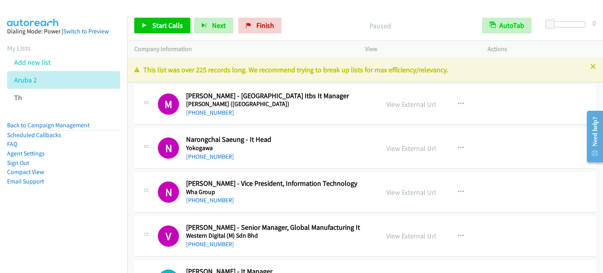
drag, startPoint x: 46, startPoint y: 229, endPoint x: 51, endPoint y: 227, distance: 5.1
click at [47, 229] on nav "Dialing Mode: Power | Switch to Preview My Lists Add new list Aruba 2 Th Back t…" at bounding box center [64, 152] width 128 height 273
click at [419, 29] on p "Paused" at bounding box center [380, 25] width 176 height 11
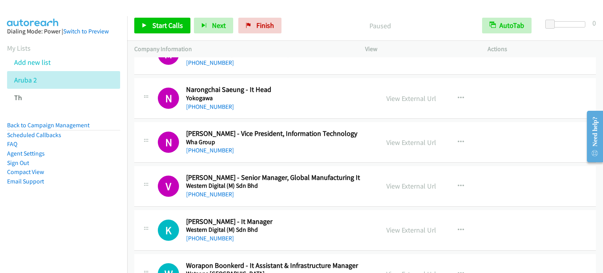
scroll to position [118, 0]
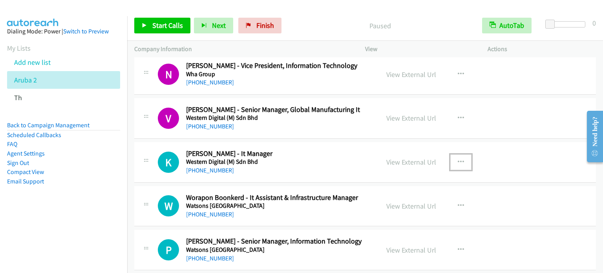
click at [458, 159] on icon "button" at bounding box center [461, 162] width 6 height 6
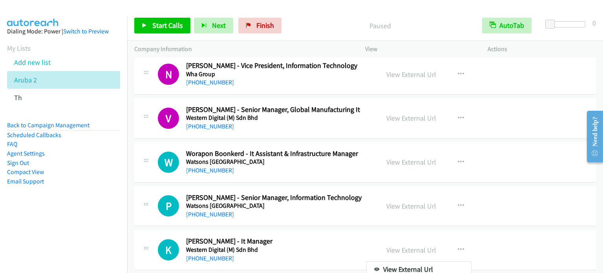
click at [166, 24] on div at bounding box center [301, 136] width 603 height 273
click at [170, 26] on span "Start Calls" at bounding box center [167, 25] width 31 height 9
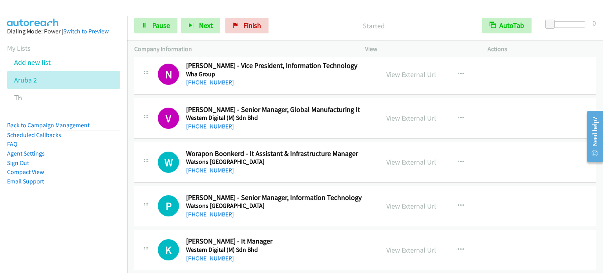
click at [88, 218] on aside "Dialing Mode: Power | Switch to Preview My Lists Add new list Aruba 2 Th Back t…" at bounding box center [63, 118] width 127 height 205
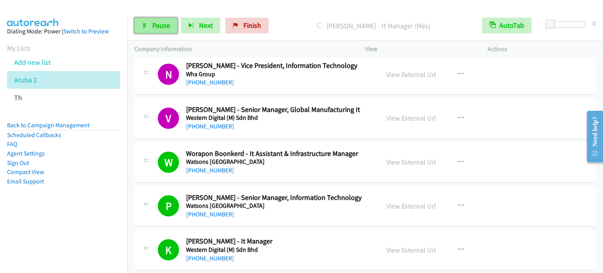
click at [161, 26] on span "Pause" at bounding box center [161, 25] width 18 height 9
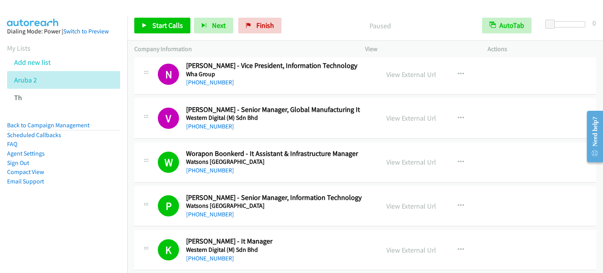
click at [109, 186] on aside "Dialing Mode: Power | Switch to Preview My Lists Add new list Aruba 2 Th Back t…" at bounding box center [63, 118] width 127 height 205
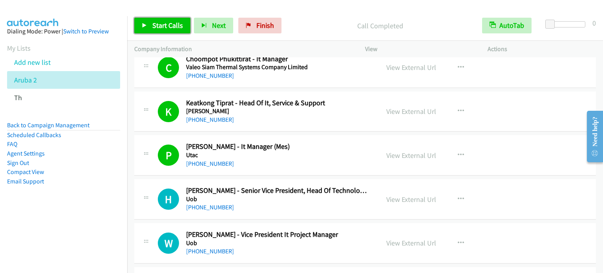
click at [163, 22] on span "Start Calls" at bounding box center [167, 25] width 31 height 9
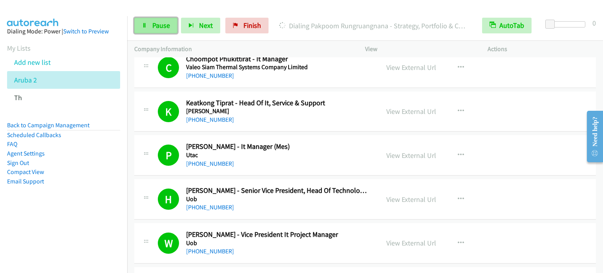
click at [155, 30] on link "Pause" at bounding box center [155, 26] width 43 height 16
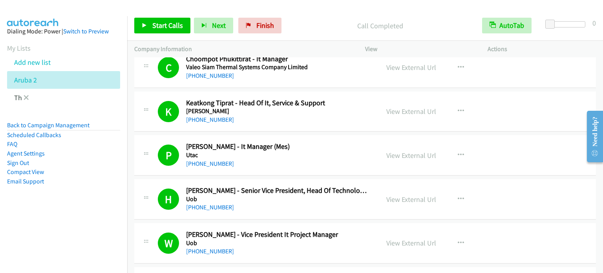
drag, startPoint x: 58, startPoint y: 227, endPoint x: 109, endPoint y: 96, distance: 141.1
click at [58, 226] on nav "Dialing Mode: Power | Switch to Preview My Lists Add new list Aruba 2 Th Back t…" at bounding box center [64, 152] width 128 height 273
click at [166, 29] on span "Start Calls" at bounding box center [167, 25] width 31 height 9
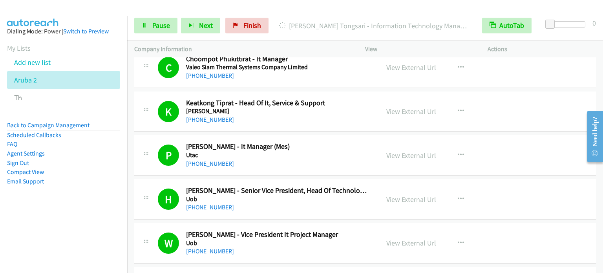
click at [84, 206] on aside "Dialing Mode: Power | Switch to Preview My Lists Add new list Aruba 2 Th Back t…" at bounding box center [63, 118] width 127 height 205
drag, startPoint x: 35, startPoint y: 221, endPoint x: 38, endPoint y: 210, distance: 11.8
click at [35, 221] on nav "Dialing Mode: Power | Switch to Preview My Lists Add new list Aruba 2 Th Back t…" at bounding box center [64, 152] width 128 height 273
click at [100, 197] on aside "Dialing Mode: Power | Switch to Preview My Lists Add new list Aruba 2 Th Back t…" at bounding box center [63, 118] width 127 height 205
drag, startPoint x: 75, startPoint y: 210, endPoint x: 170, endPoint y: 119, distance: 131.5
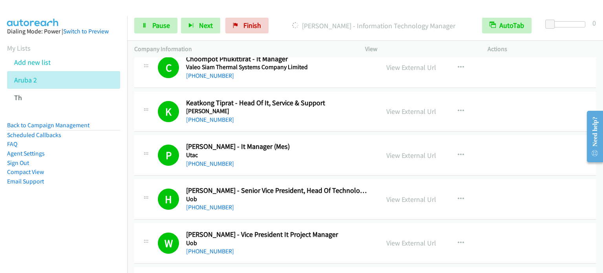
click at [74, 211] on aside "Dialing Mode: Power | Switch to Preview My Lists Add new list Aruba 2 Th Back t…" at bounding box center [63, 118] width 127 height 205
drag, startPoint x: 59, startPoint y: 202, endPoint x: 71, endPoint y: 181, distance: 24.0
click at [59, 202] on aside "Dialing Mode: Power | Switch to Preview My Lists Add new list Aruba 2 Th Back t…" at bounding box center [63, 118] width 127 height 205
click at [113, 212] on aside "Dialing Mode: Power | Switch to Preview My Lists Add new list Aruba 2 Th Back t…" at bounding box center [63, 118] width 127 height 205
click at [154, 16] on div "Start Calls Pause Next Finish [PERSON_NAME] - Vice President Global Digital Str…" at bounding box center [365, 26] width 476 height 30
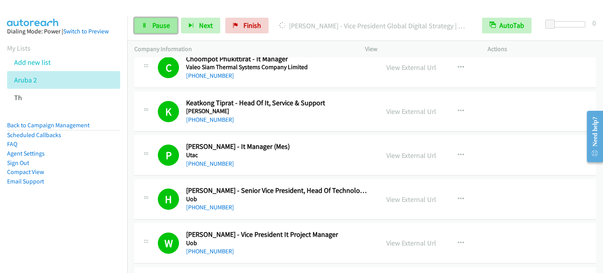
click at [162, 28] on span "Pause" at bounding box center [161, 25] width 18 height 9
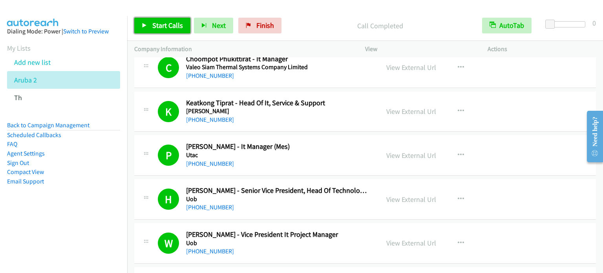
click at [174, 29] on span "Start Calls" at bounding box center [167, 25] width 31 height 9
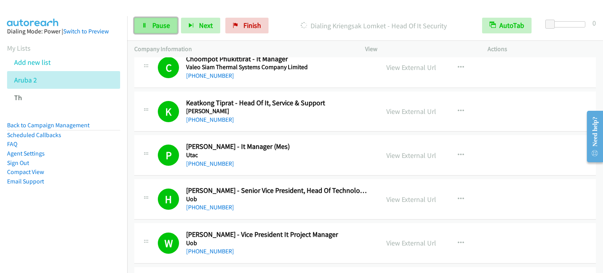
click at [160, 25] on span "Pause" at bounding box center [161, 25] width 18 height 9
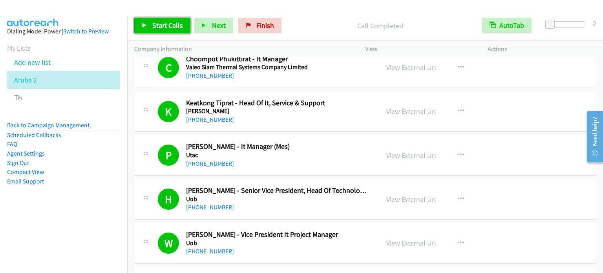
click at [168, 26] on span "Start Calls" at bounding box center [167, 25] width 31 height 9
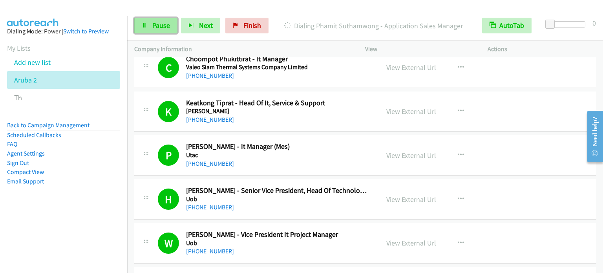
click at [157, 27] on span "Pause" at bounding box center [161, 25] width 18 height 9
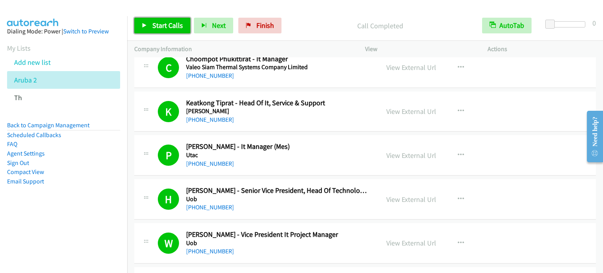
click at [165, 24] on span "Start Calls" at bounding box center [167, 25] width 31 height 9
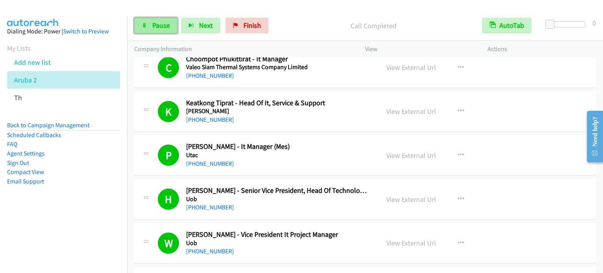
click at [166, 22] on span "Pause" at bounding box center [161, 25] width 18 height 9
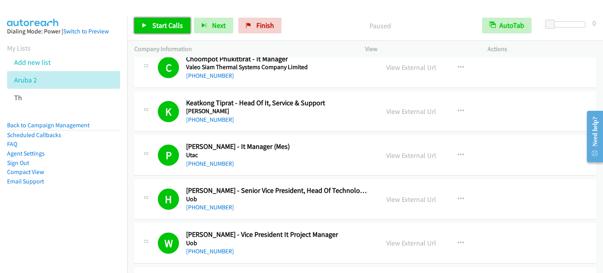
click at [162, 23] on span "Start Calls" at bounding box center [167, 25] width 31 height 9
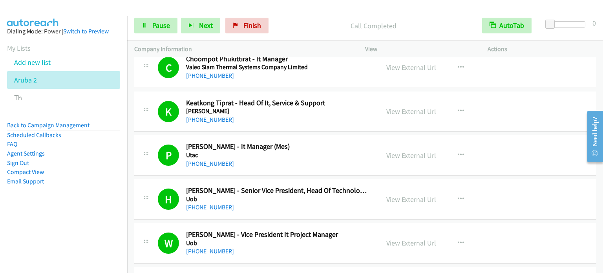
drag, startPoint x: 91, startPoint y: 186, endPoint x: 184, endPoint y: 35, distance: 177.7
click at [91, 186] on aside "Dialing Mode: Power | Switch to Preview My Lists Add new list Aruba 2 Th Back t…" at bounding box center [63, 118] width 127 height 205
click at [165, 22] on span "Pause" at bounding box center [161, 25] width 18 height 9
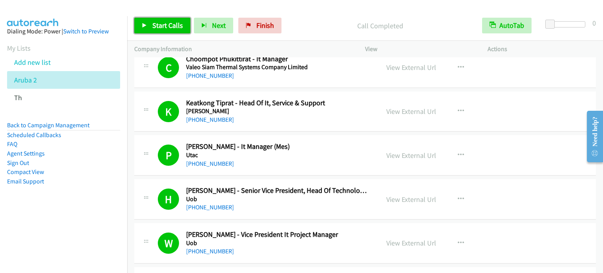
click at [166, 24] on span "Start Calls" at bounding box center [167, 25] width 31 height 9
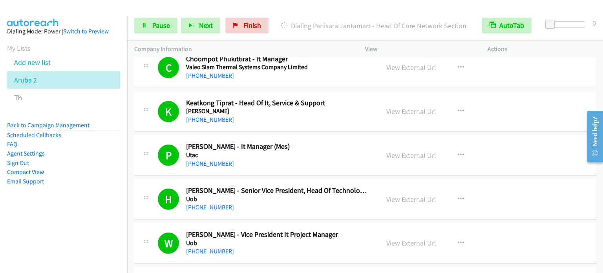
click at [101, 182] on li "Email Support" at bounding box center [63, 181] width 113 height 9
click at [163, 25] on span "Pause" at bounding box center [161, 25] width 18 height 9
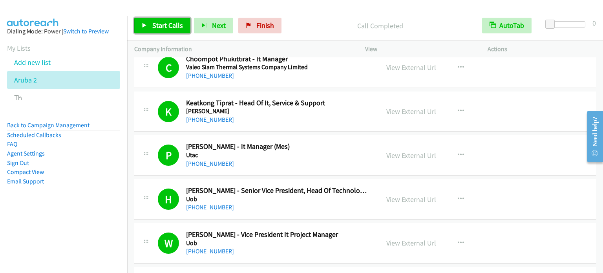
click at [158, 24] on span "Start Calls" at bounding box center [167, 25] width 31 height 9
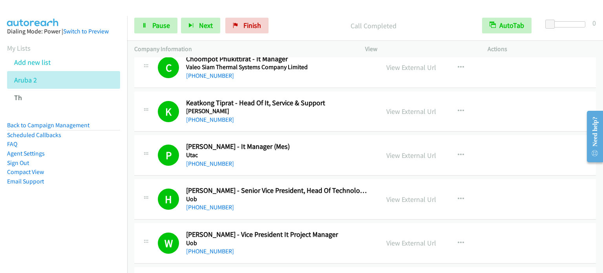
drag, startPoint x: 76, startPoint y: 237, endPoint x: 76, endPoint y: 232, distance: 4.7
click at [76, 237] on nav "Dialing Mode: Power | Switch to Preview My Lists Add new list Aruba 2 Th Back t…" at bounding box center [64, 152] width 128 height 273
click at [163, 27] on span "Pause" at bounding box center [161, 25] width 18 height 9
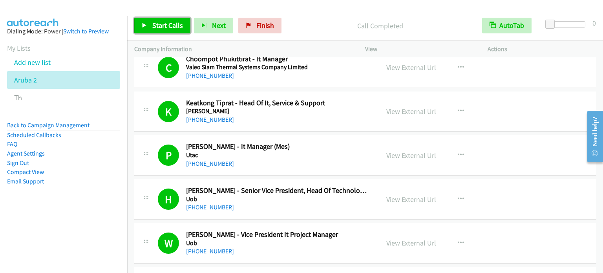
click at [163, 27] on span "Start Calls" at bounding box center [167, 25] width 31 height 9
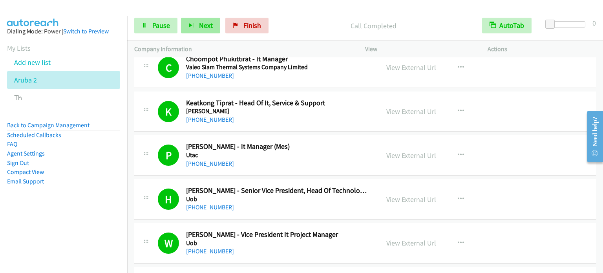
drag, startPoint x: 77, startPoint y: 196, endPoint x: 186, endPoint y: 24, distance: 203.2
click at [82, 197] on aside "Dialing Mode: Power | Switch to Preview My Lists Add new list Aruba 2 Th Back t…" at bounding box center [63, 118] width 127 height 205
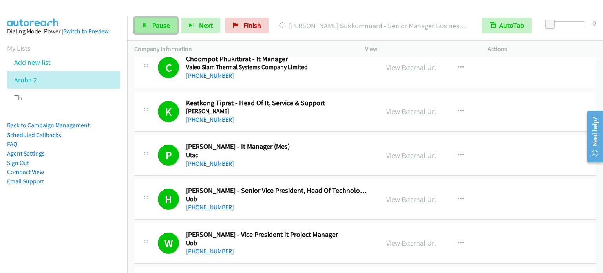
click at [141, 28] on link "Pause" at bounding box center [155, 26] width 43 height 16
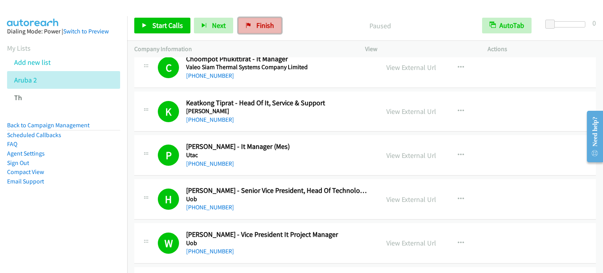
click at [268, 26] on span "Finish" at bounding box center [265, 25] width 18 height 9
